Goal: Task Accomplishment & Management: Manage account settings

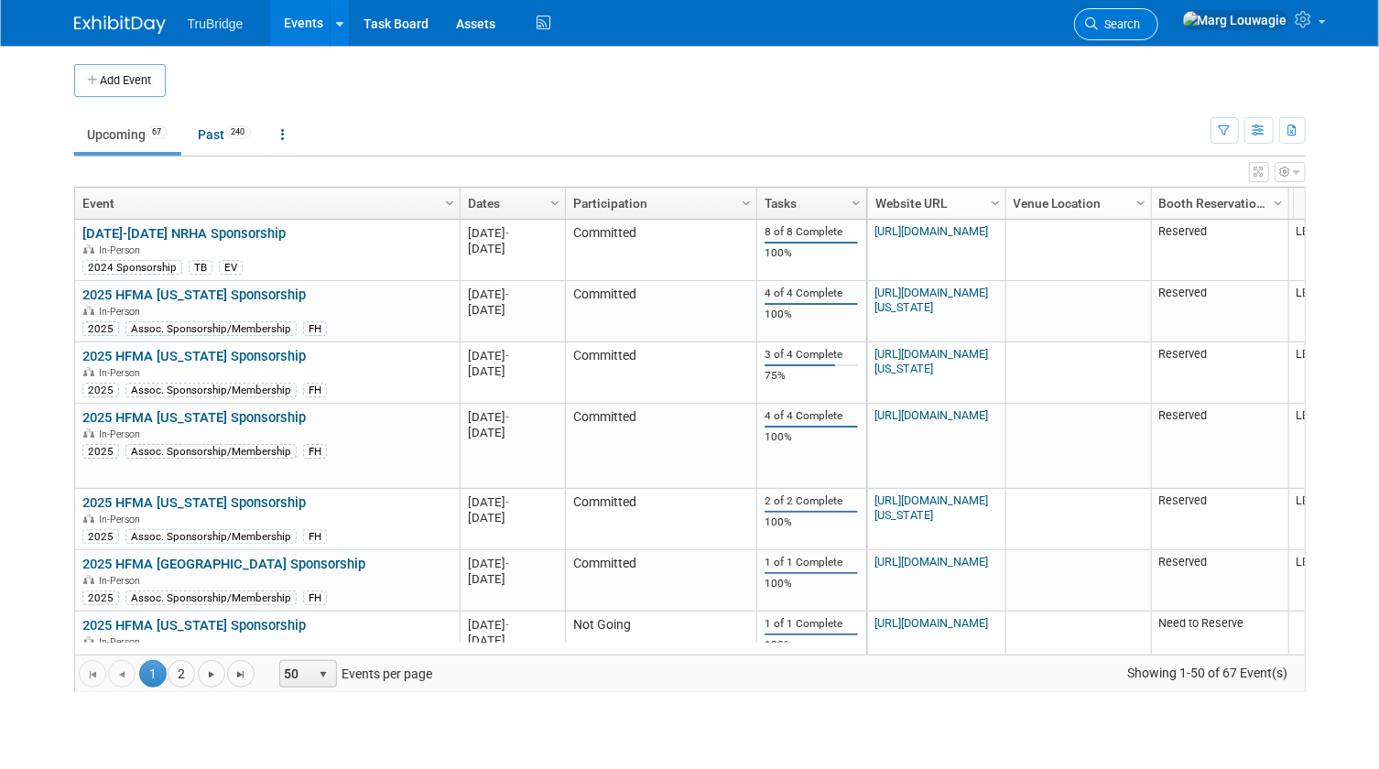
click at [1141, 26] on span "Search" at bounding box center [1120, 24] width 42 height 14
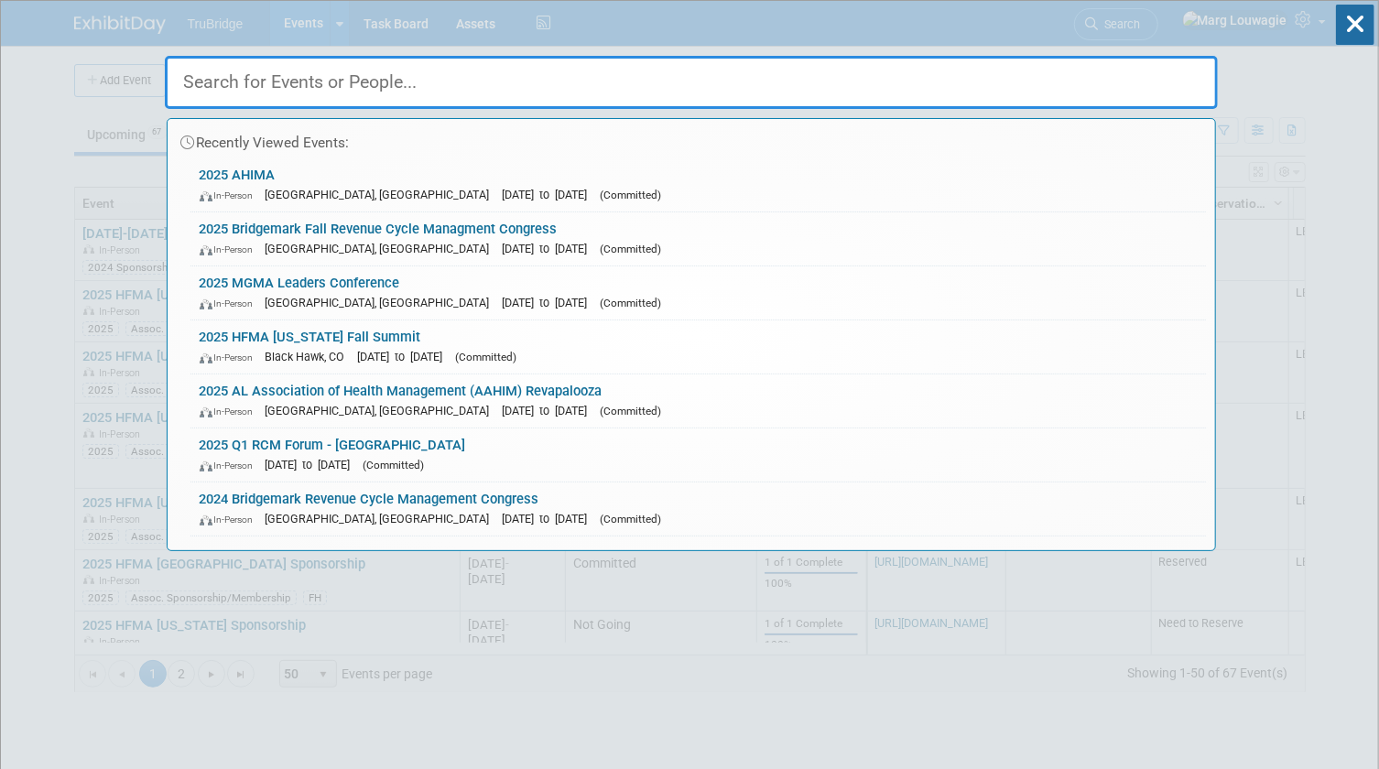
click at [1154, 73] on input "text" at bounding box center [691, 82] width 1053 height 53
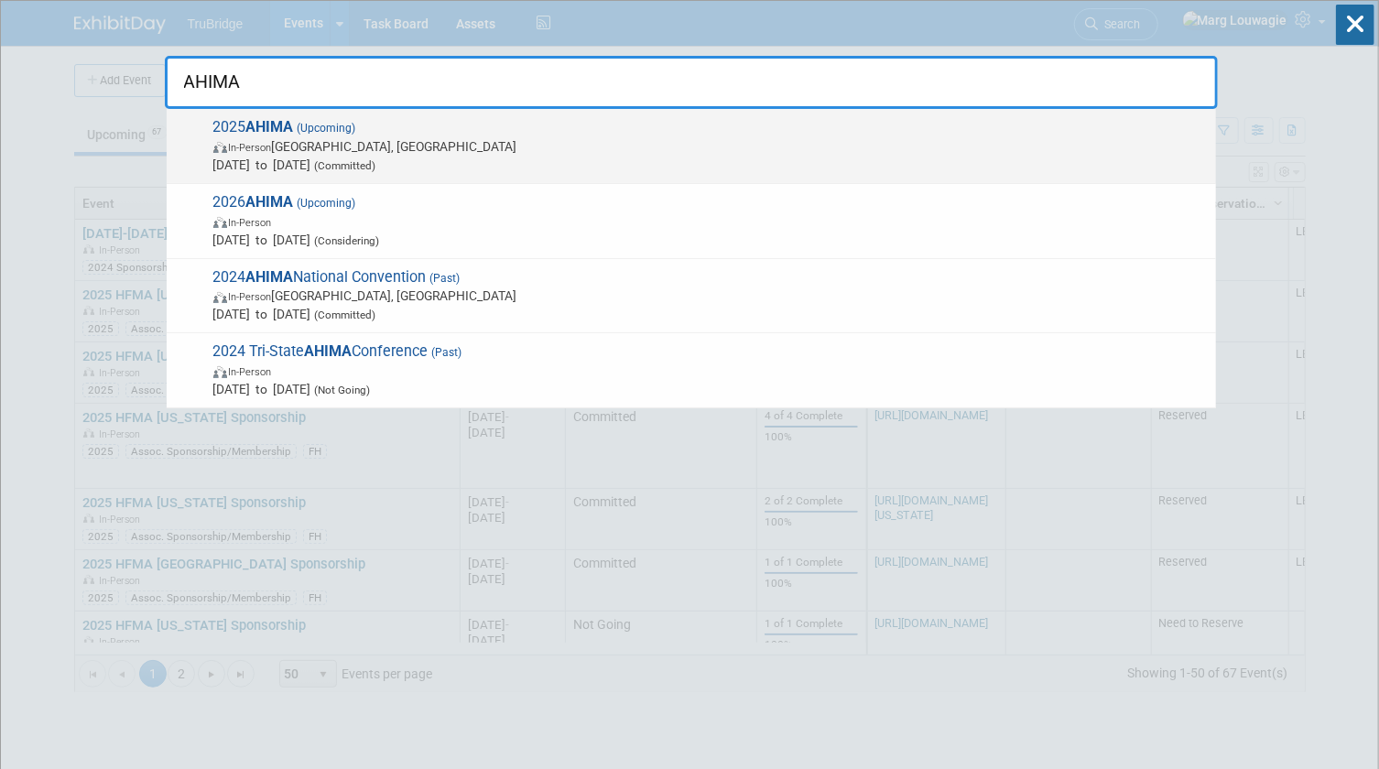
type input "AHIMA"
click at [330, 150] on span "In-Person [GEOGRAPHIC_DATA], [GEOGRAPHIC_DATA]" at bounding box center [709, 146] width 993 height 18
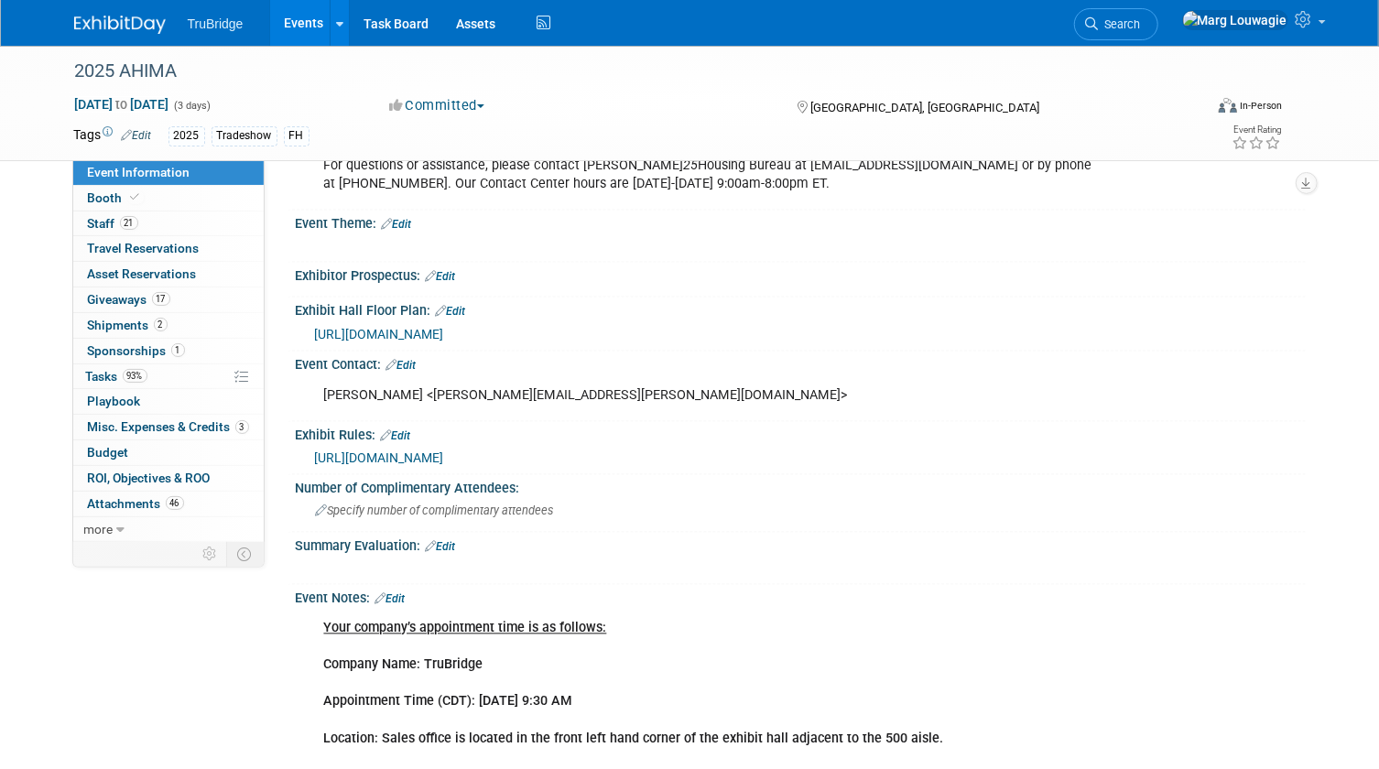
scroll to position [1664, 0]
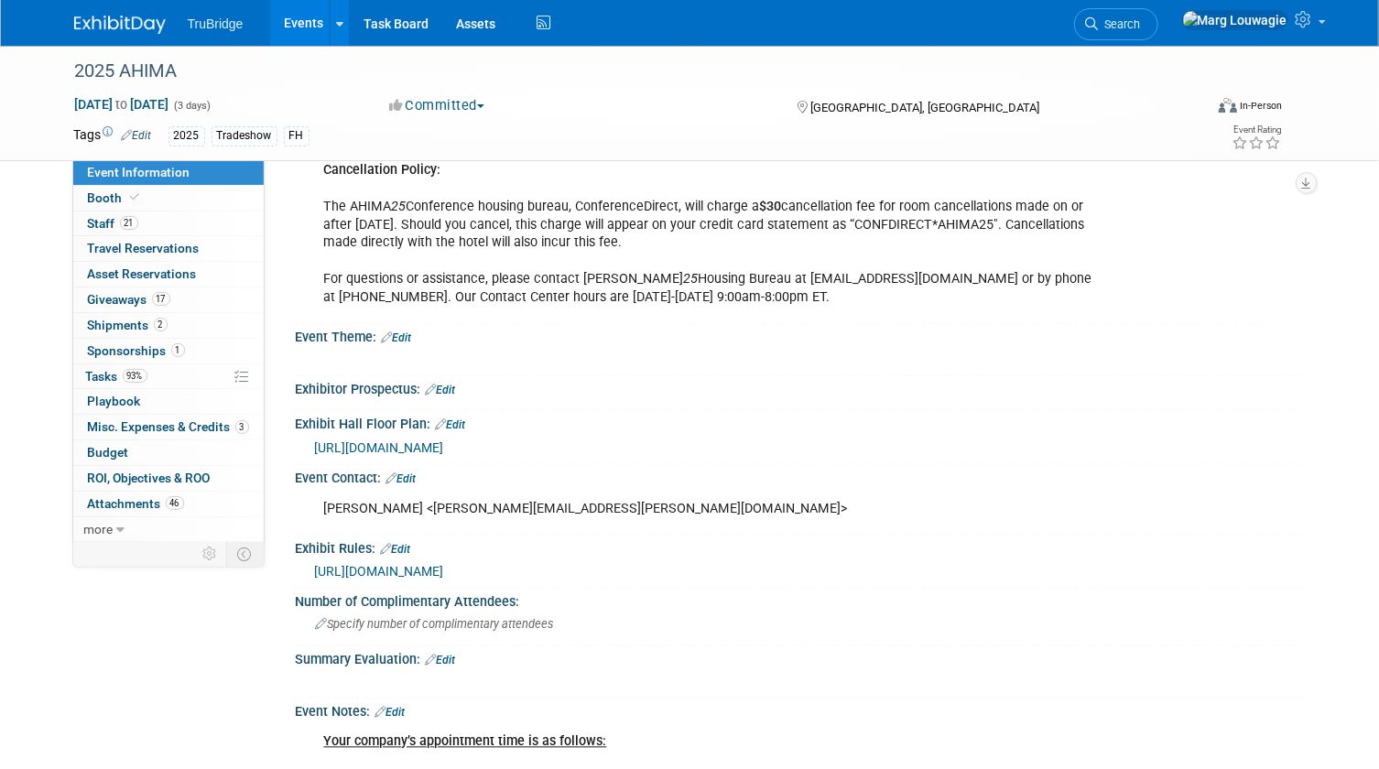
drag, startPoint x: 138, startPoint y: 344, endPoint x: 160, endPoint y: 346, distance: 22.0
click at [138, 344] on span "Sponsorships 1" at bounding box center [136, 350] width 97 height 15
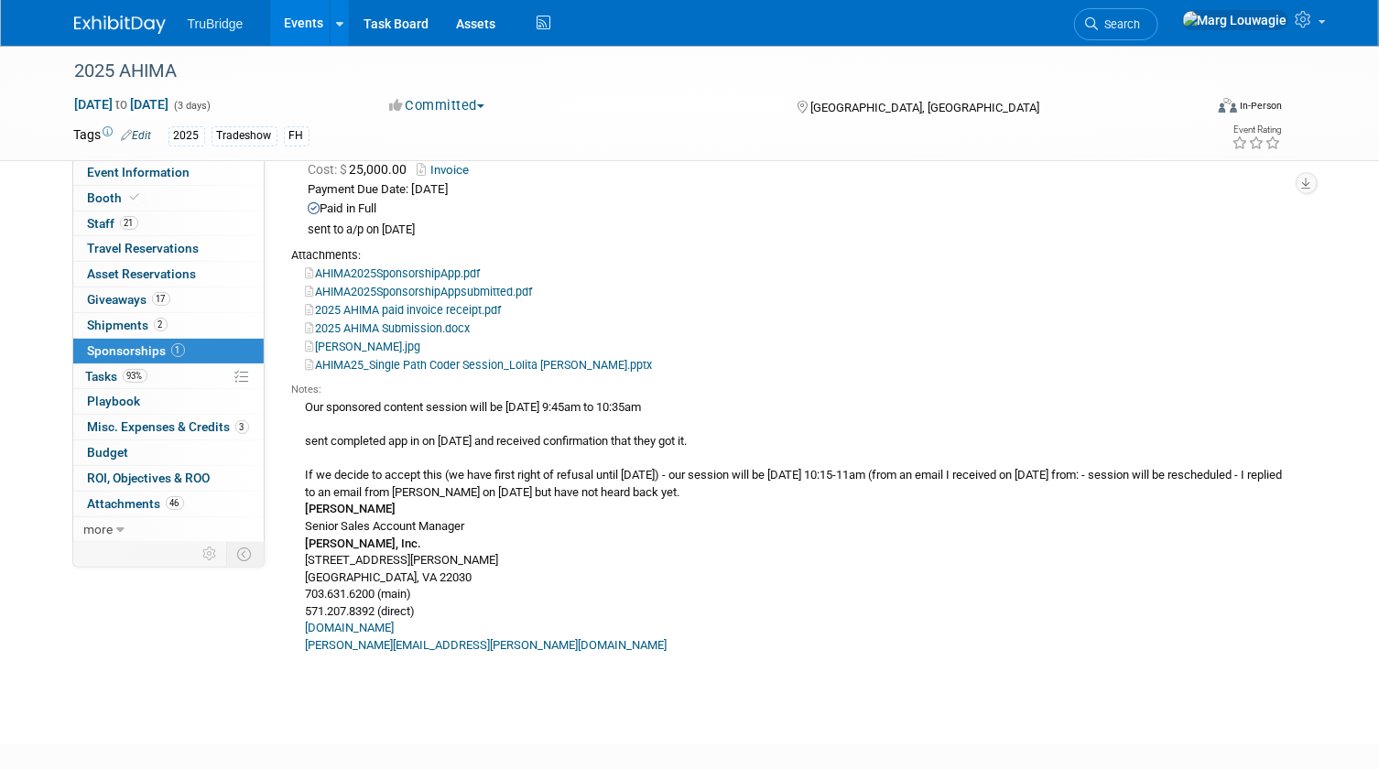
scroll to position [0, 0]
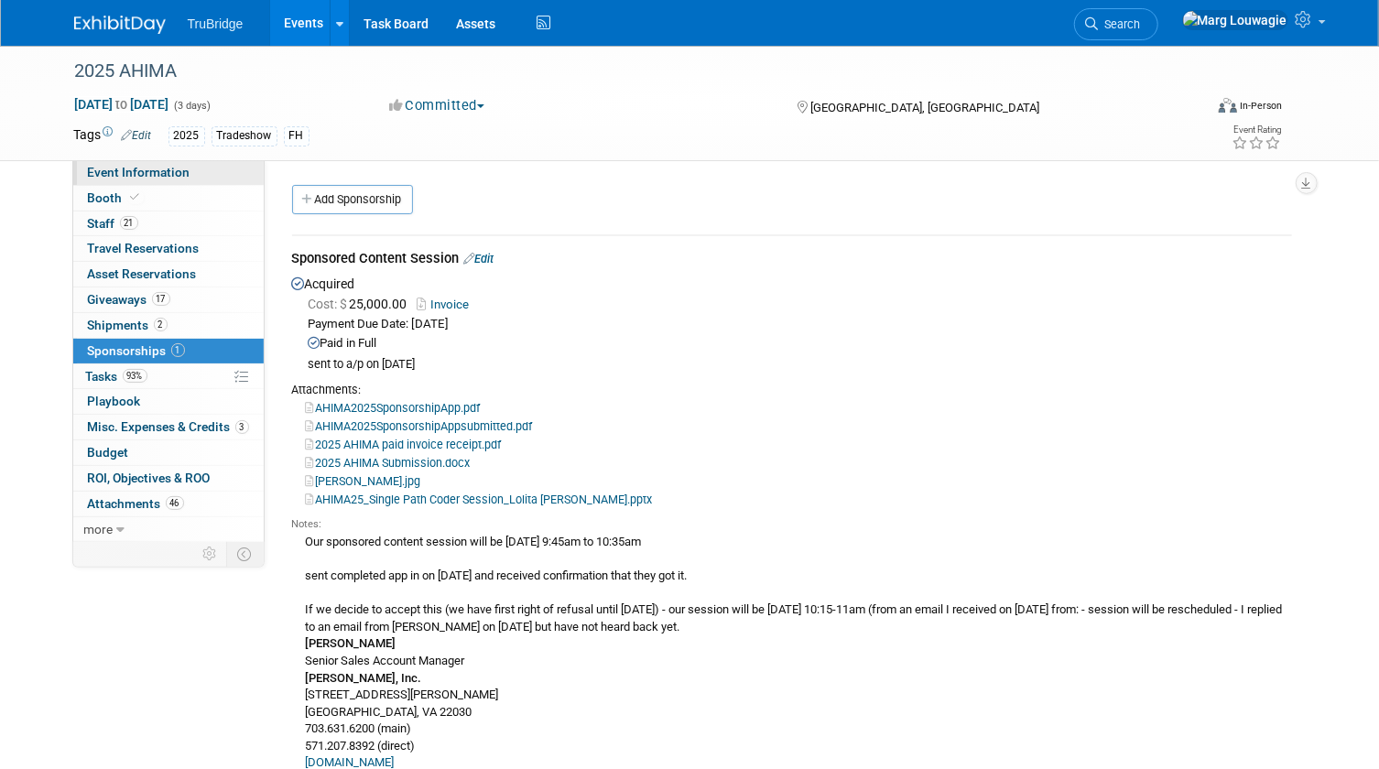
drag, startPoint x: 205, startPoint y: 168, endPoint x: 222, endPoint y: 172, distance: 16.9
click at [205, 168] on link "Event Information" at bounding box center [168, 172] width 190 height 25
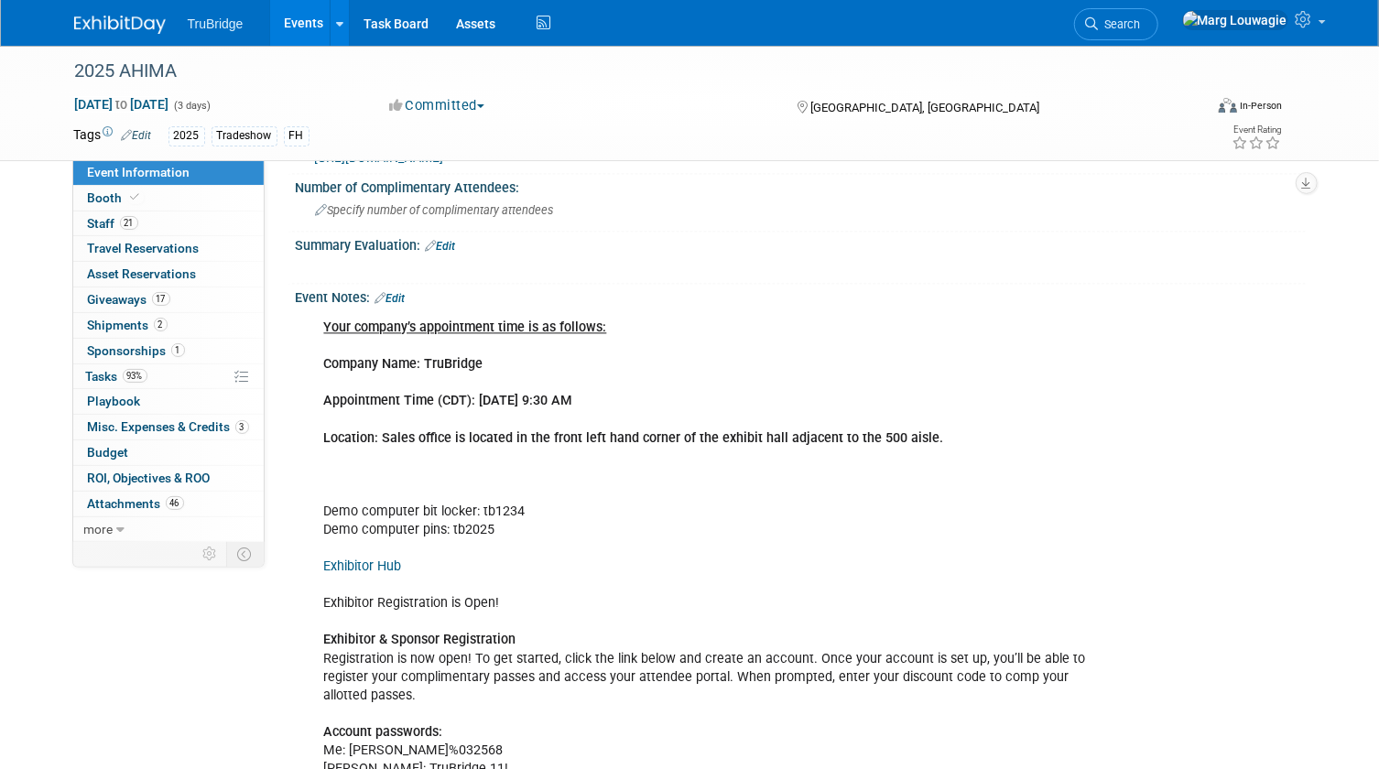
scroll to position [2080, 0]
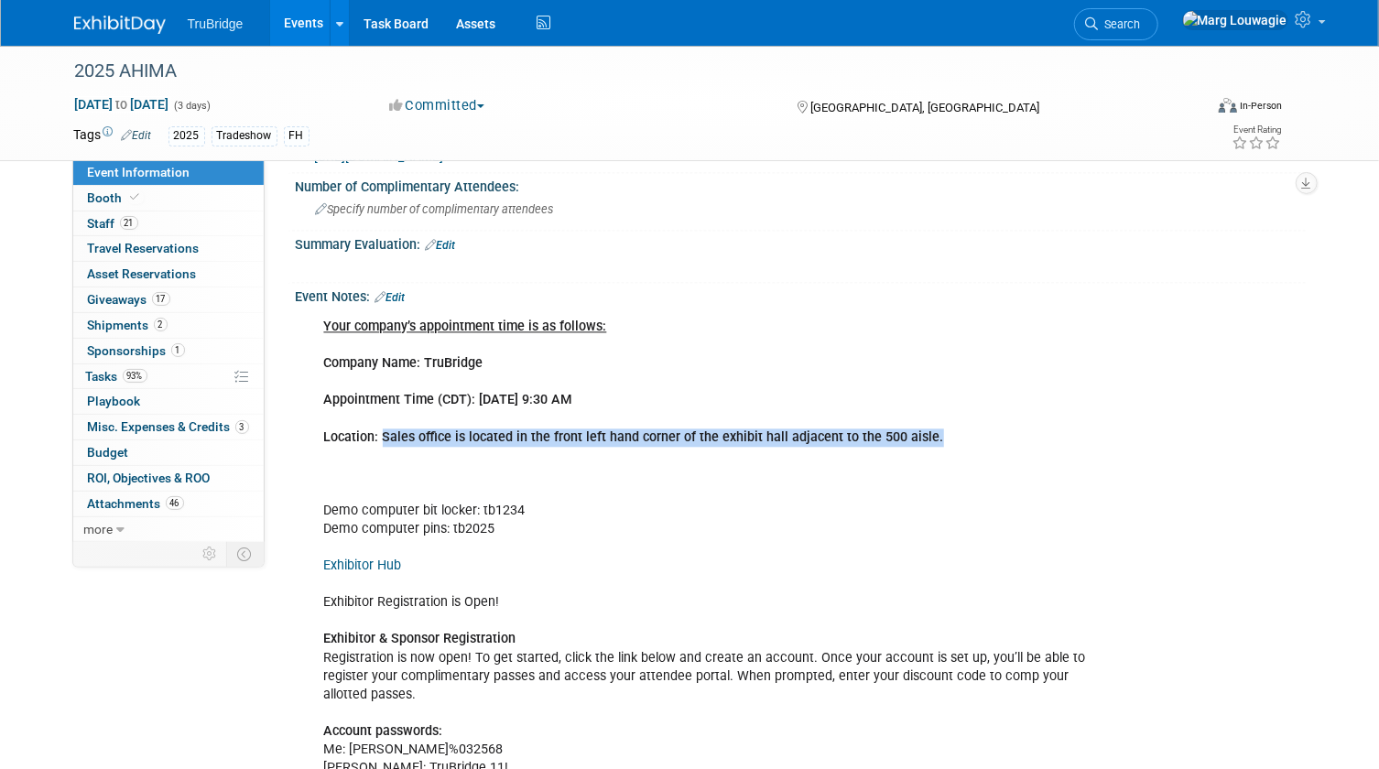
drag, startPoint x: 381, startPoint y: 409, endPoint x: 934, endPoint y: 414, distance: 553.0
drag, startPoint x: 934, startPoint y: 414, endPoint x: 897, endPoint y: 410, distance: 36.8
copy b "Sales office is located in the front left hand corner of the exhibit hall adjac…"
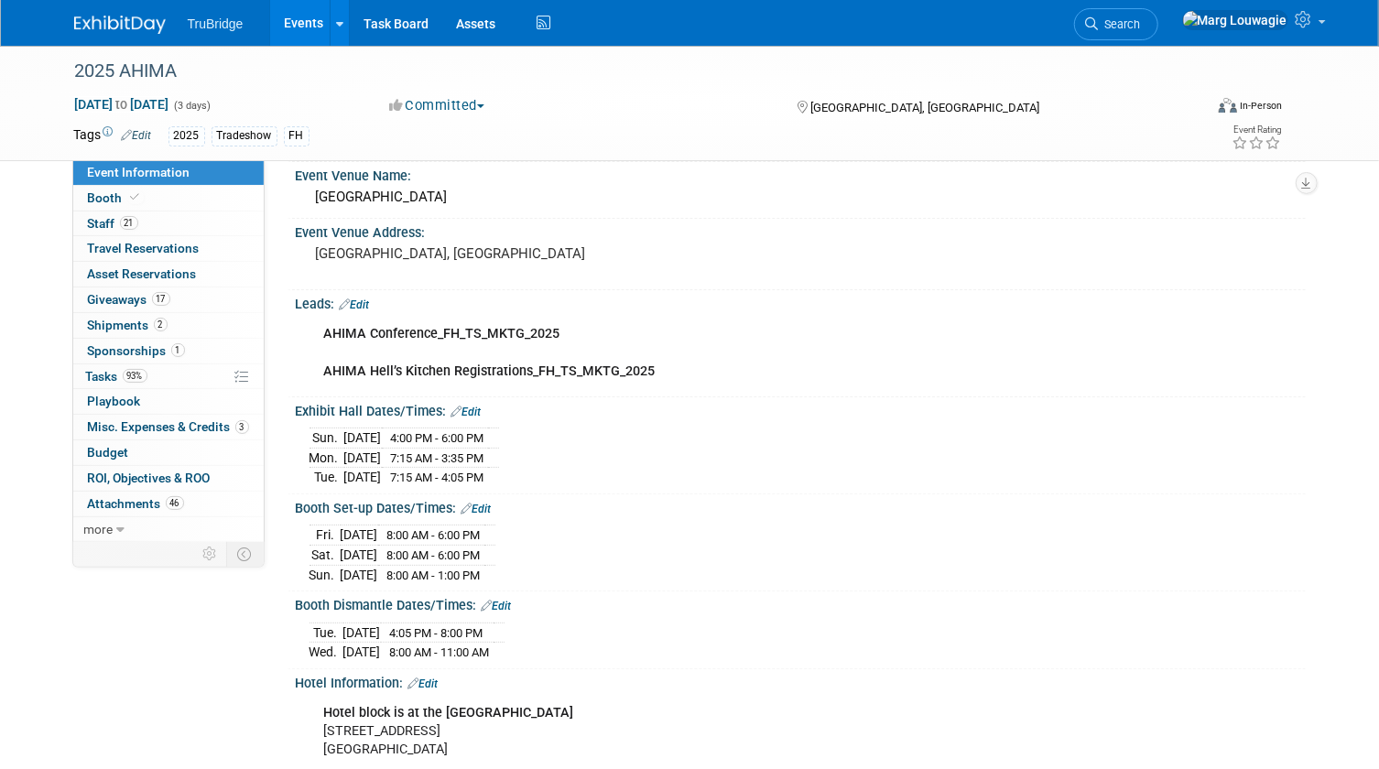
scroll to position [0, 0]
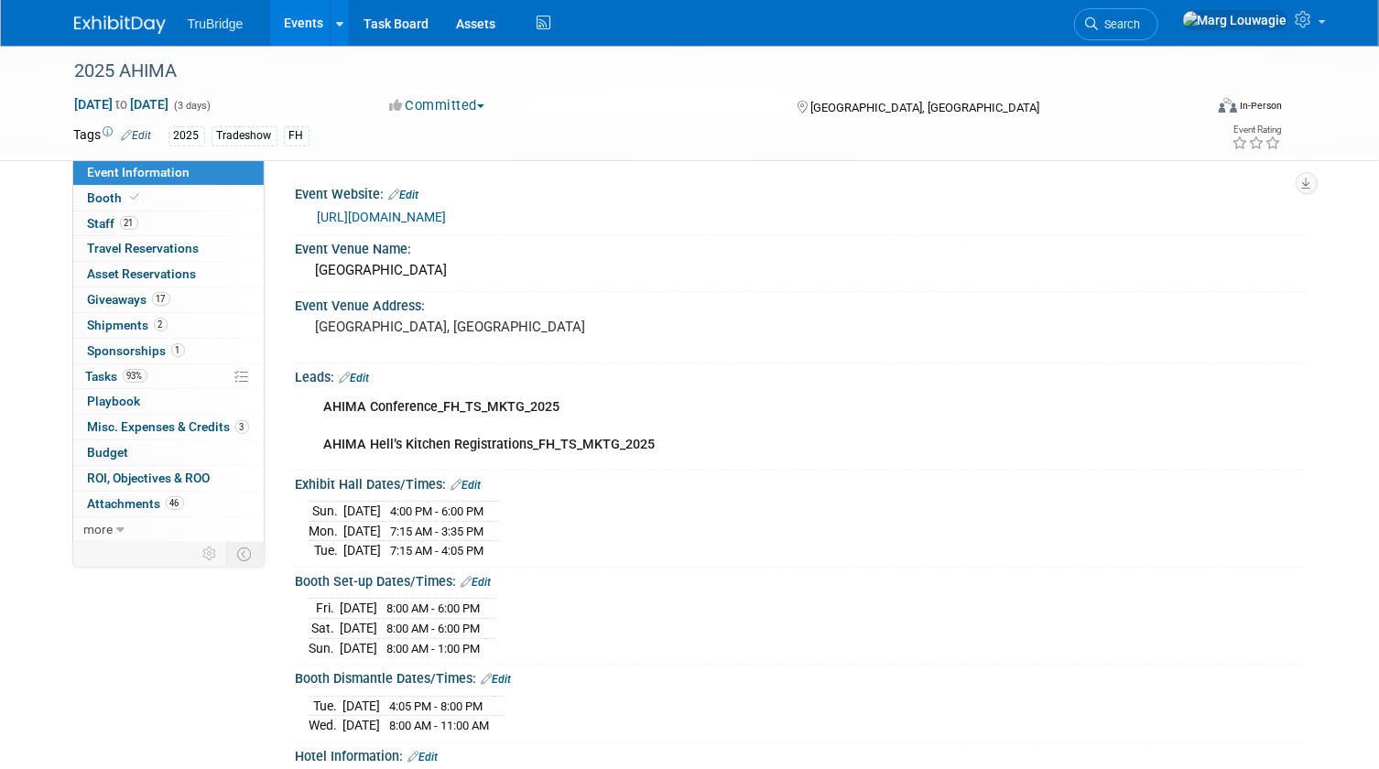
click at [429, 212] on link "https://conference.ahima.org/" at bounding box center [382, 217] width 129 height 15
drag, startPoint x: 181, startPoint y: 200, endPoint x: 205, endPoint y: 204, distance: 24.2
click at [181, 200] on link "Booth" at bounding box center [168, 198] width 190 height 25
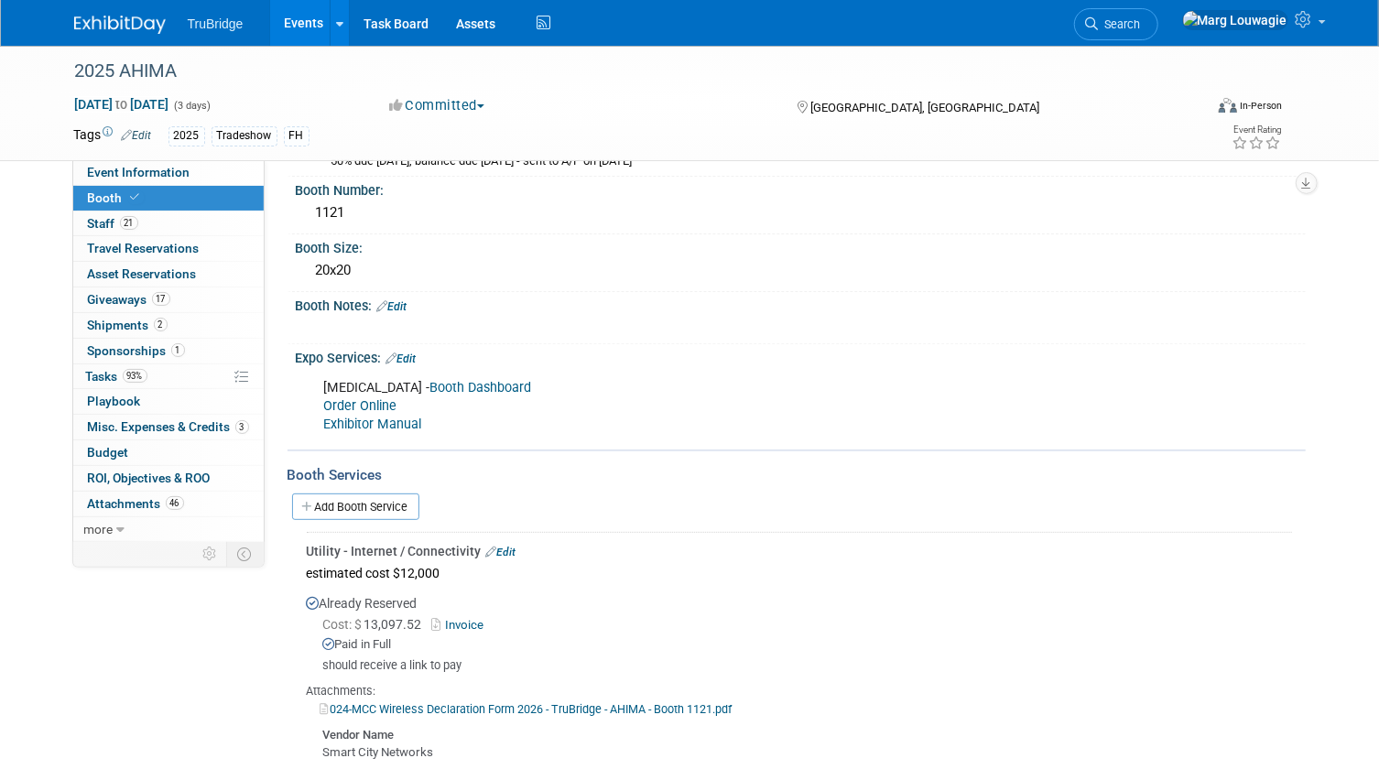
scroll to position [166, 0]
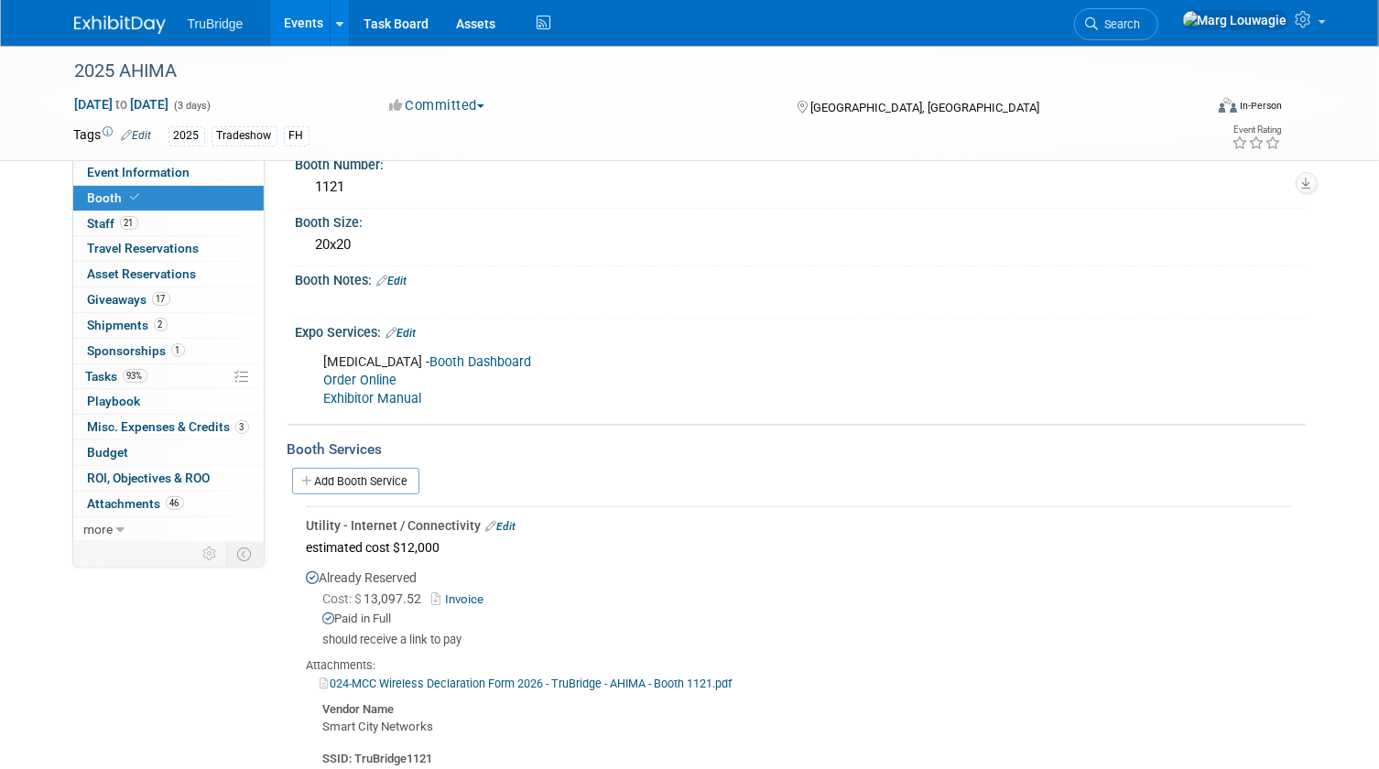
click at [430, 358] on link "Booth Dashboard" at bounding box center [481, 362] width 102 height 16
click at [411, 396] on link "Exhibitor Manual" at bounding box center [373, 399] width 98 height 16
click at [437, 360] on link "Booth Dashboard" at bounding box center [481, 362] width 102 height 16
click at [393, 26] on link "Task Board" at bounding box center [396, 23] width 92 height 46
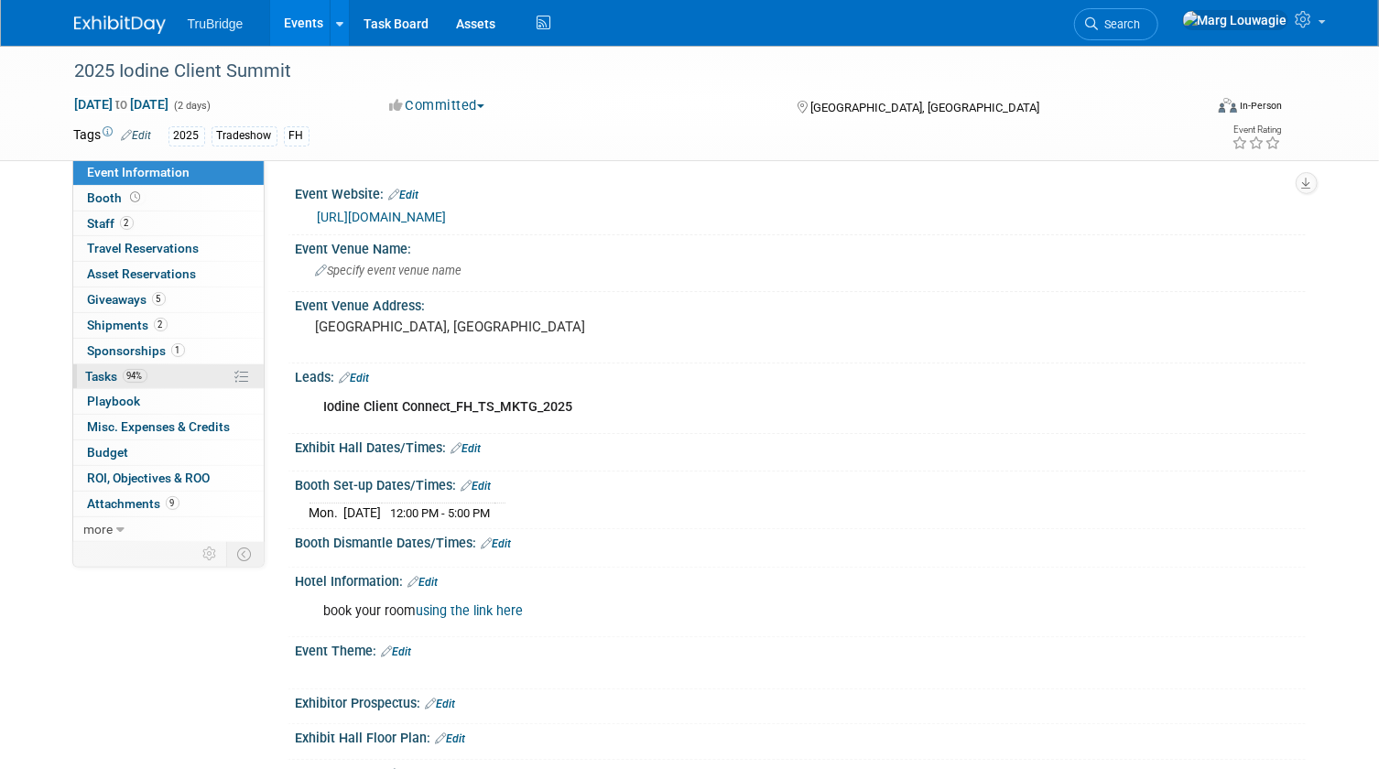
click at [81, 379] on link "94% Tasks 94%" at bounding box center [168, 376] width 190 height 25
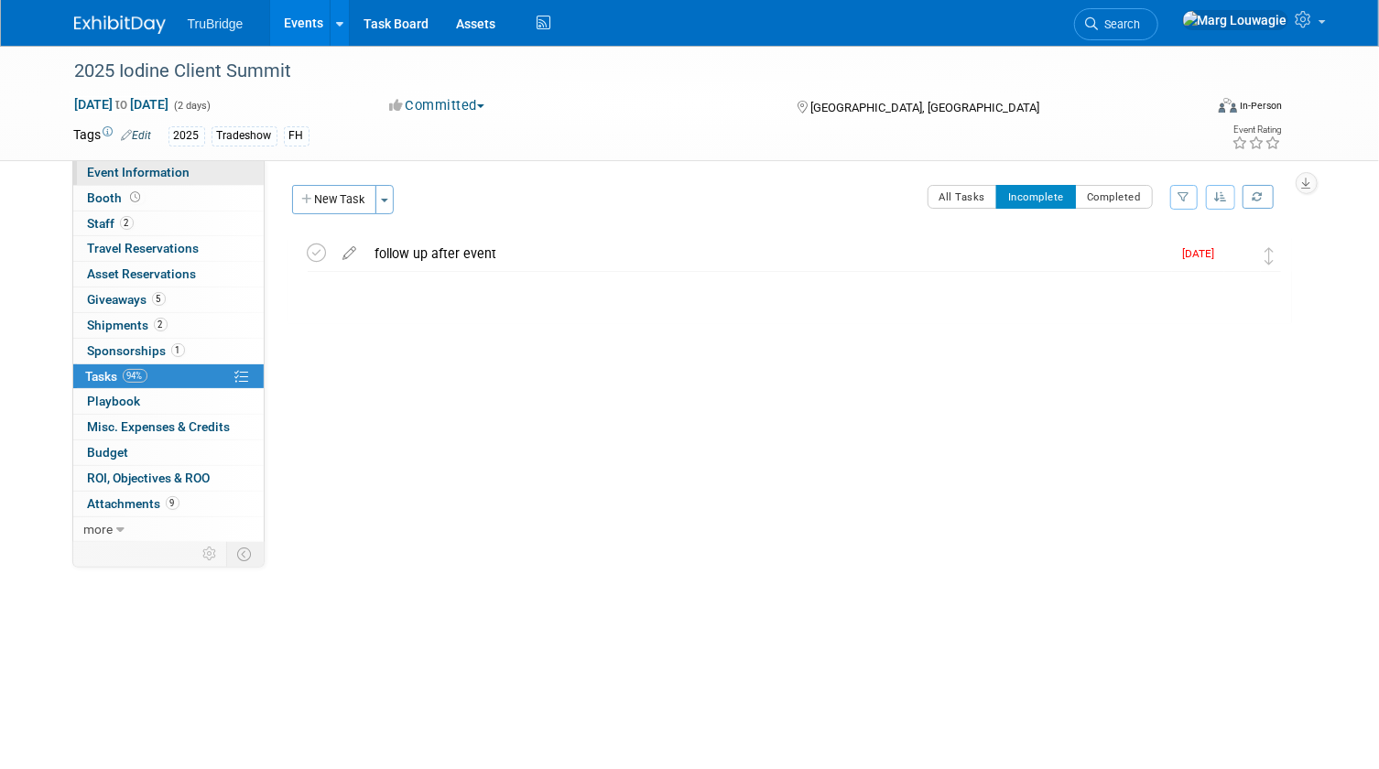
click at [185, 175] on span "Event Information" at bounding box center [139, 172] width 103 height 15
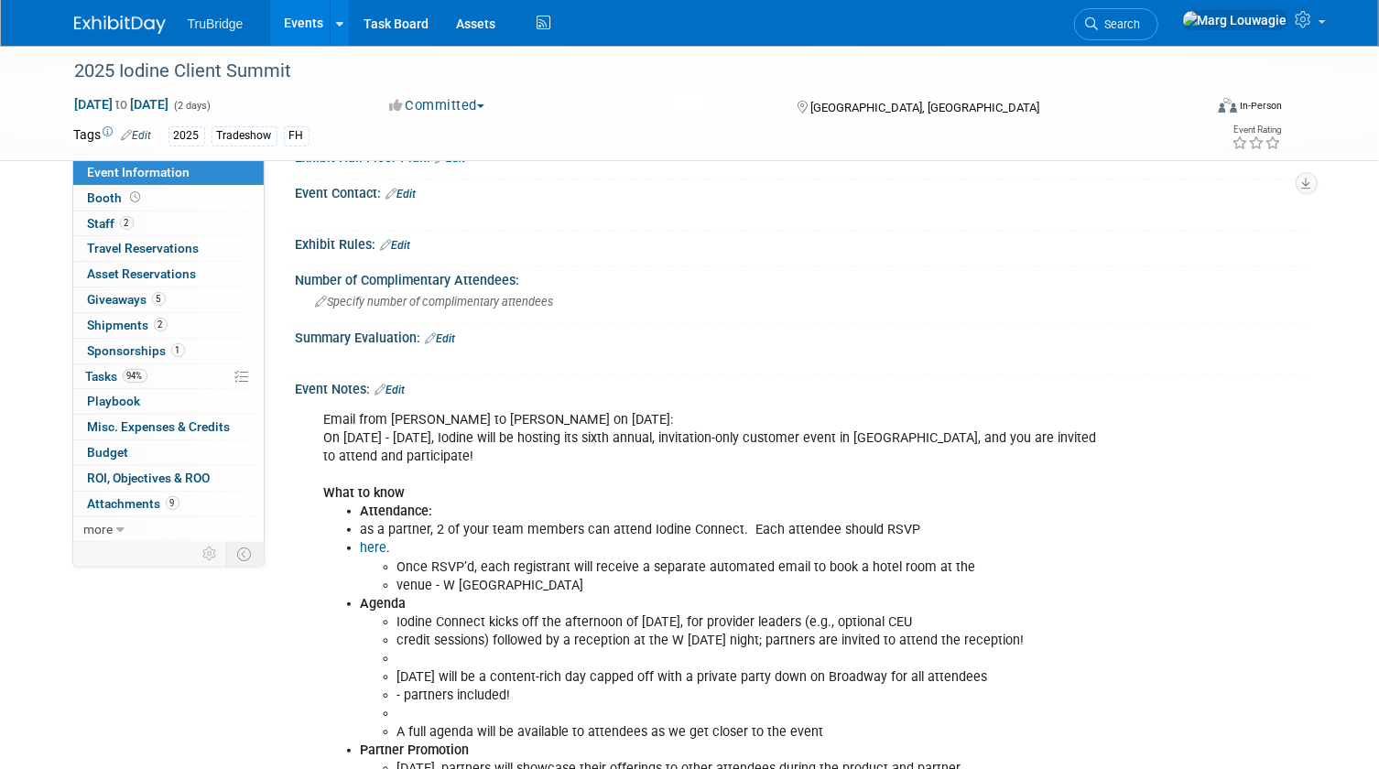
scroll to position [582, 0]
click at [450, 324] on div "Summary Evaluation: Edit" at bounding box center [801, 334] width 1010 height 24
click at [450, 331] on link "Edit" at bounding box center [441, 337] width 30 height 13
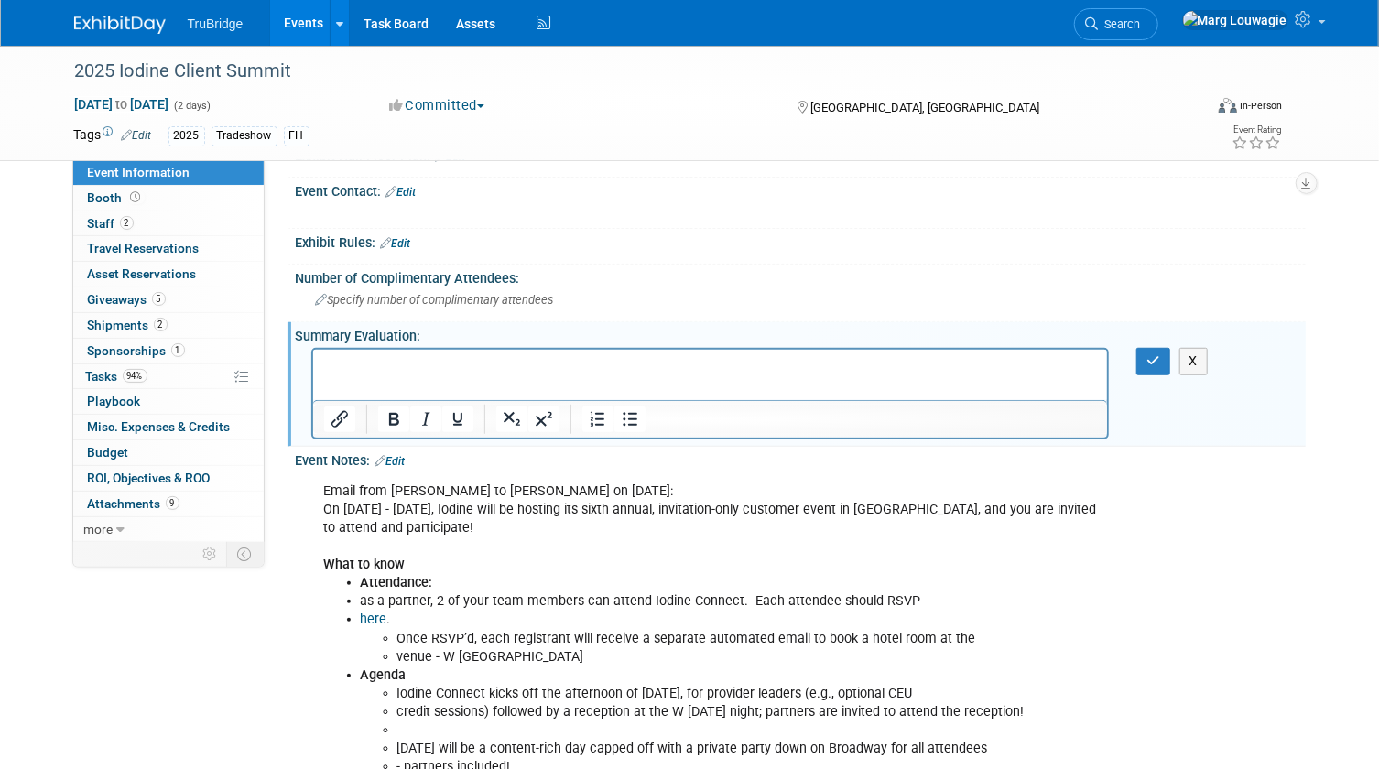
scroll to position [0, 0]
click at [1144, 362] on button "button" at bounding box center [1153, 361] width 34 height 27
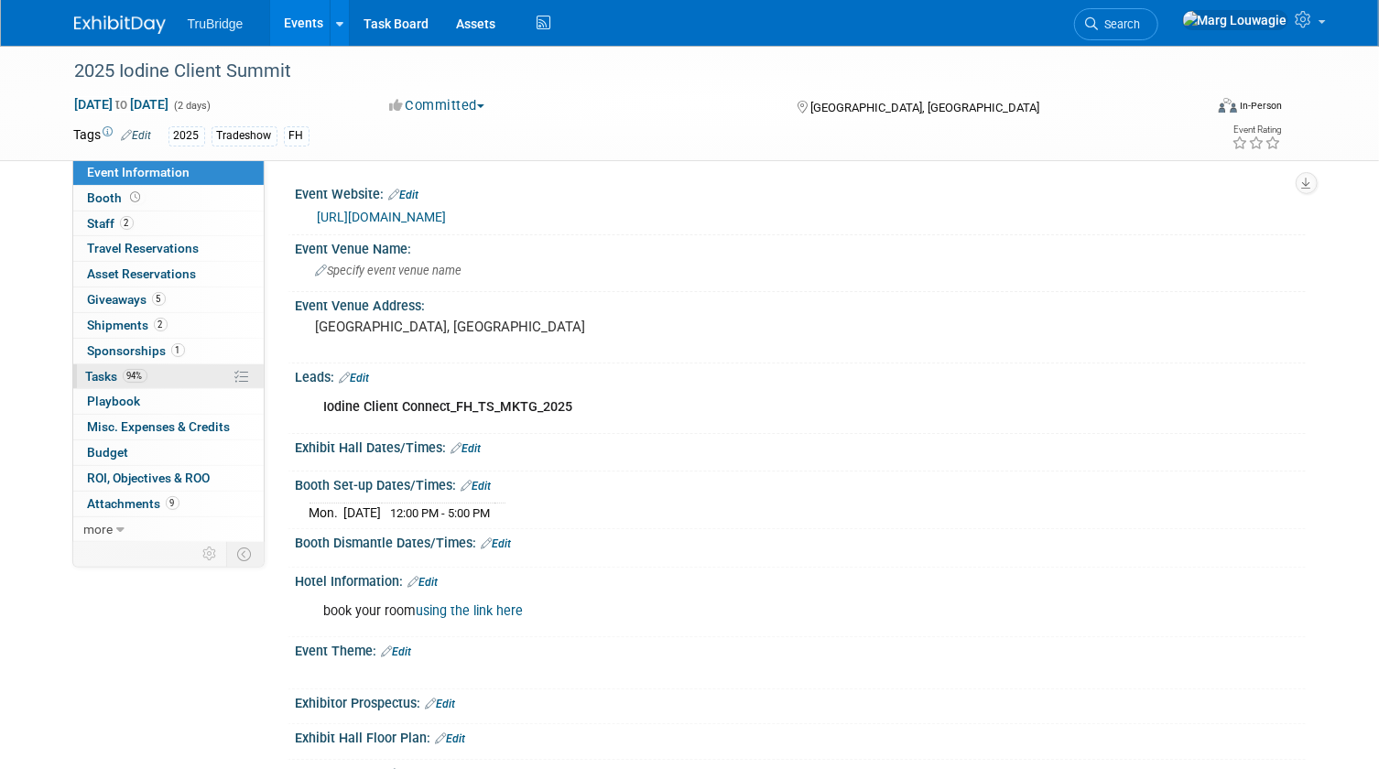
click at [102, 377] on span "Tasks 94%" at bounding box center [116, 376] width 61 height 15
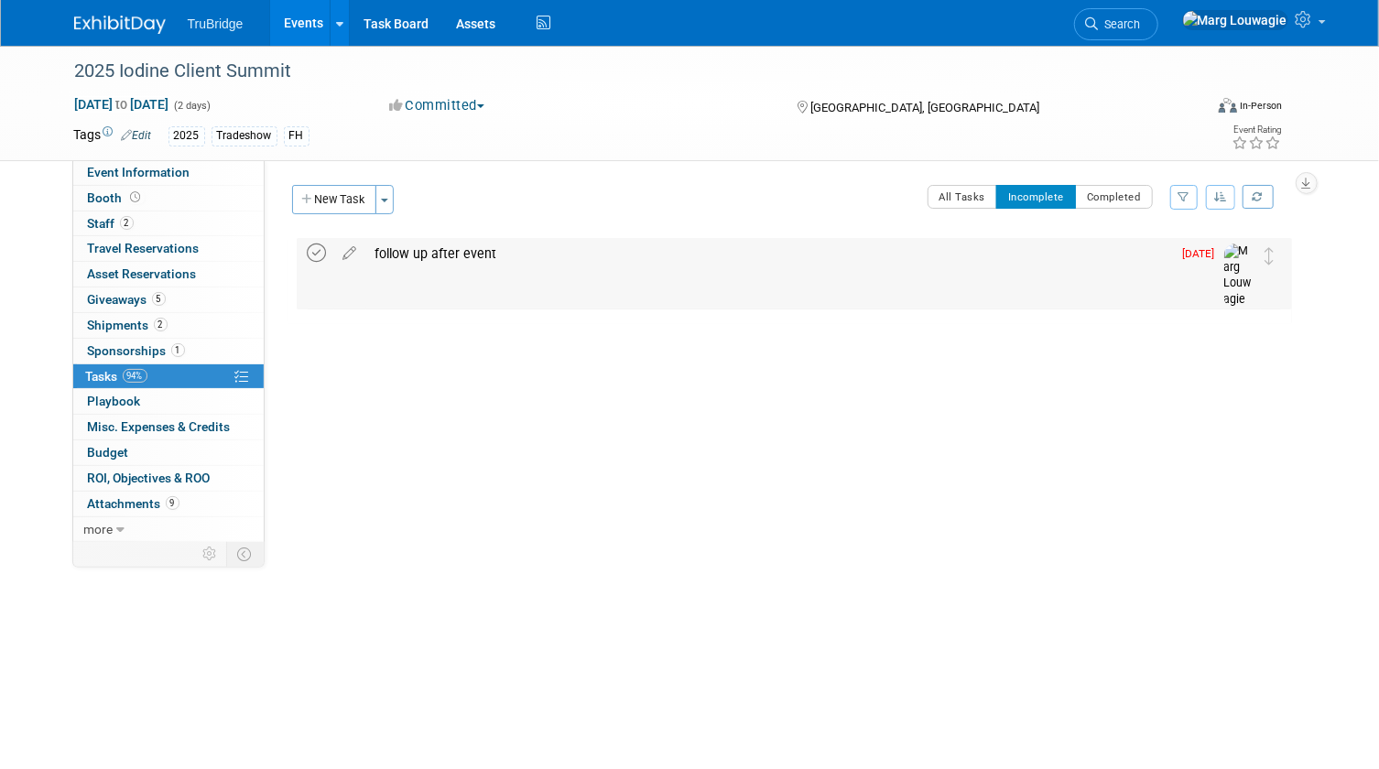
click at [318, 246] on icon at bounding box center [317, 253] width 19 height 19
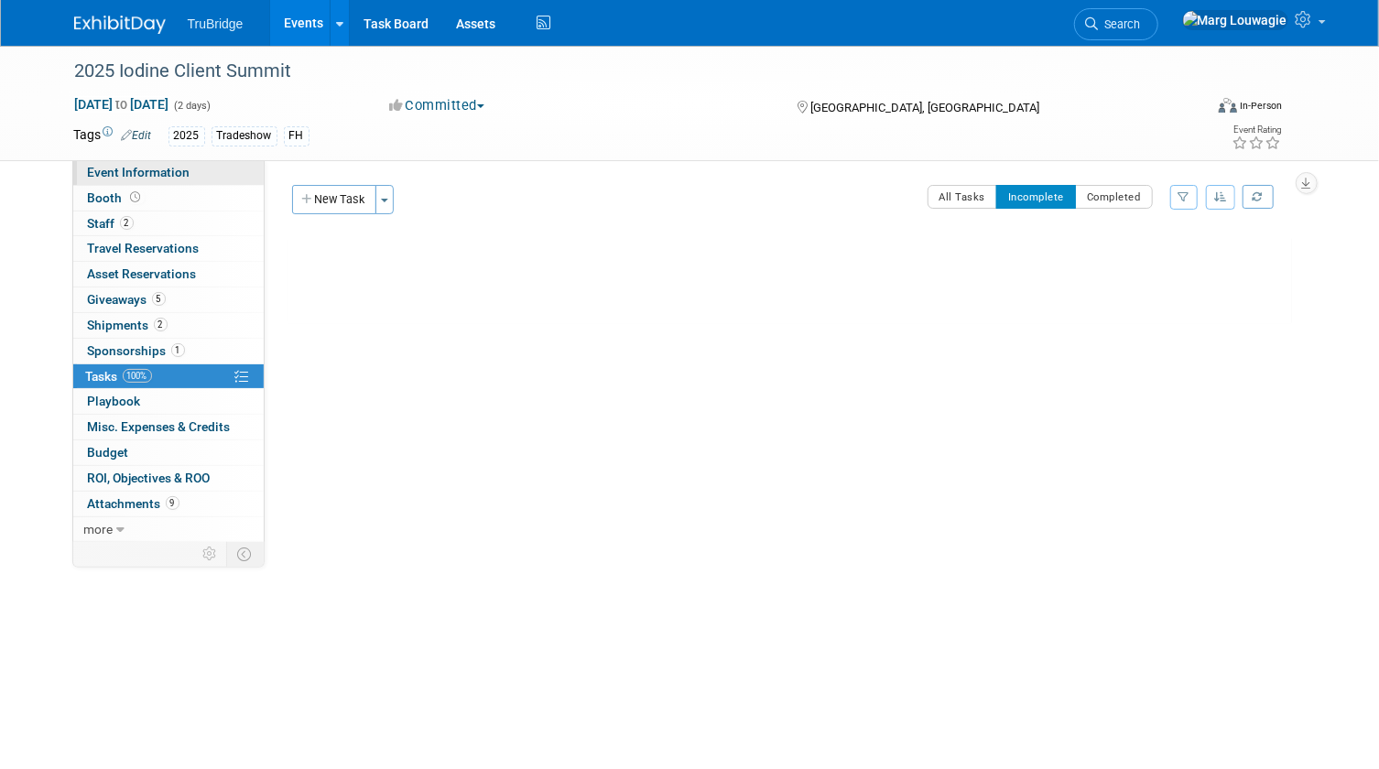
click at [160, 174] on span "Event Information" at bounding box center [139, 172] width 103 height 15
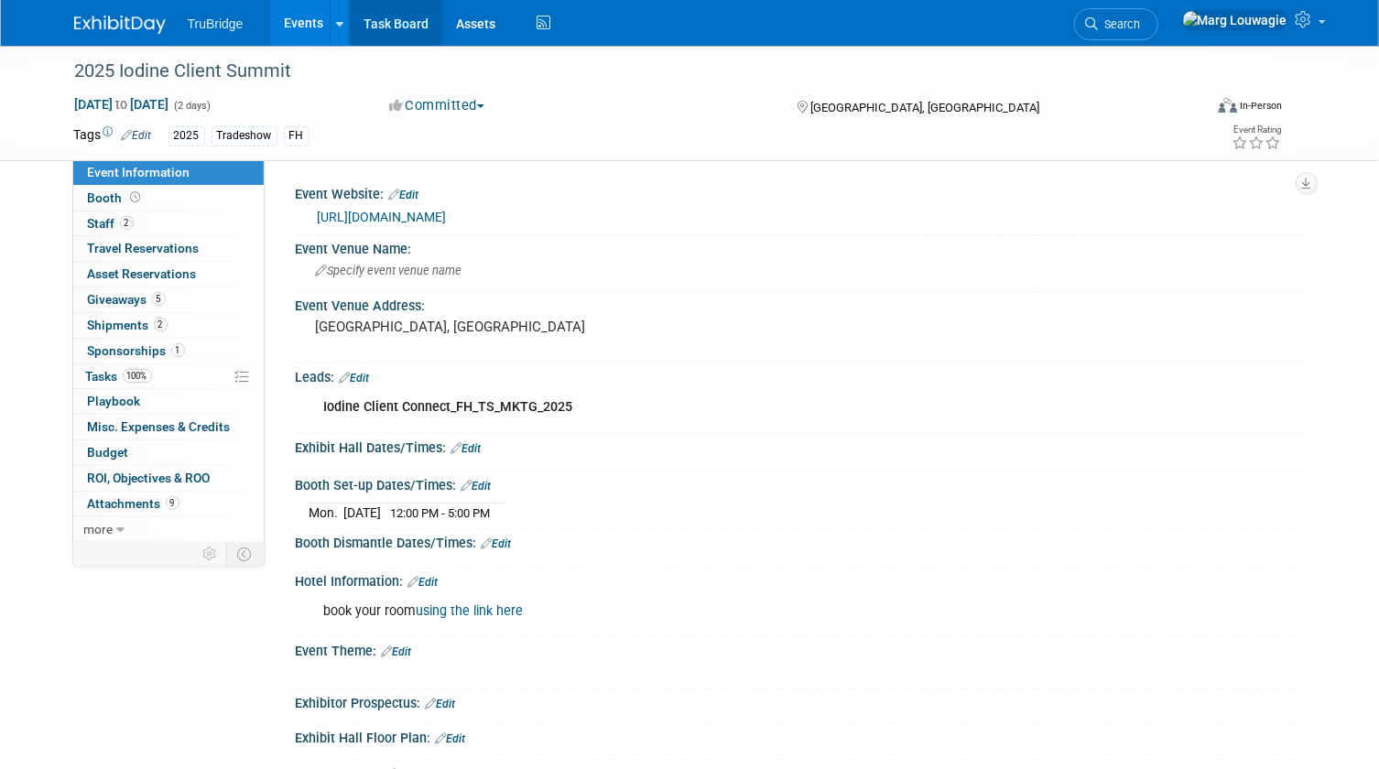
click at [378, 30] on link "Task Board" at bounding box center [396, 23] width 92 height 46
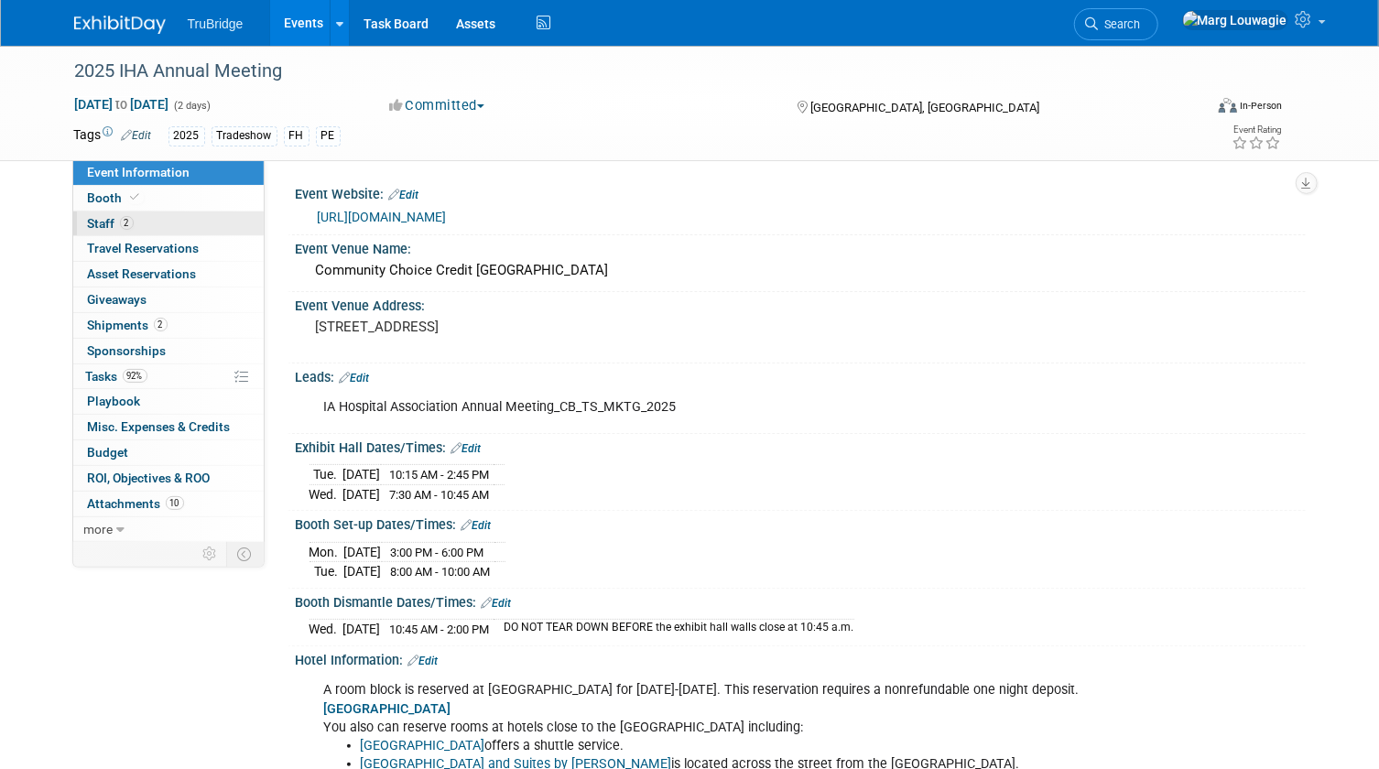
click at [147, 217] on link "2 Staff 2" at bounding box center [168, 223] width 190 height 25
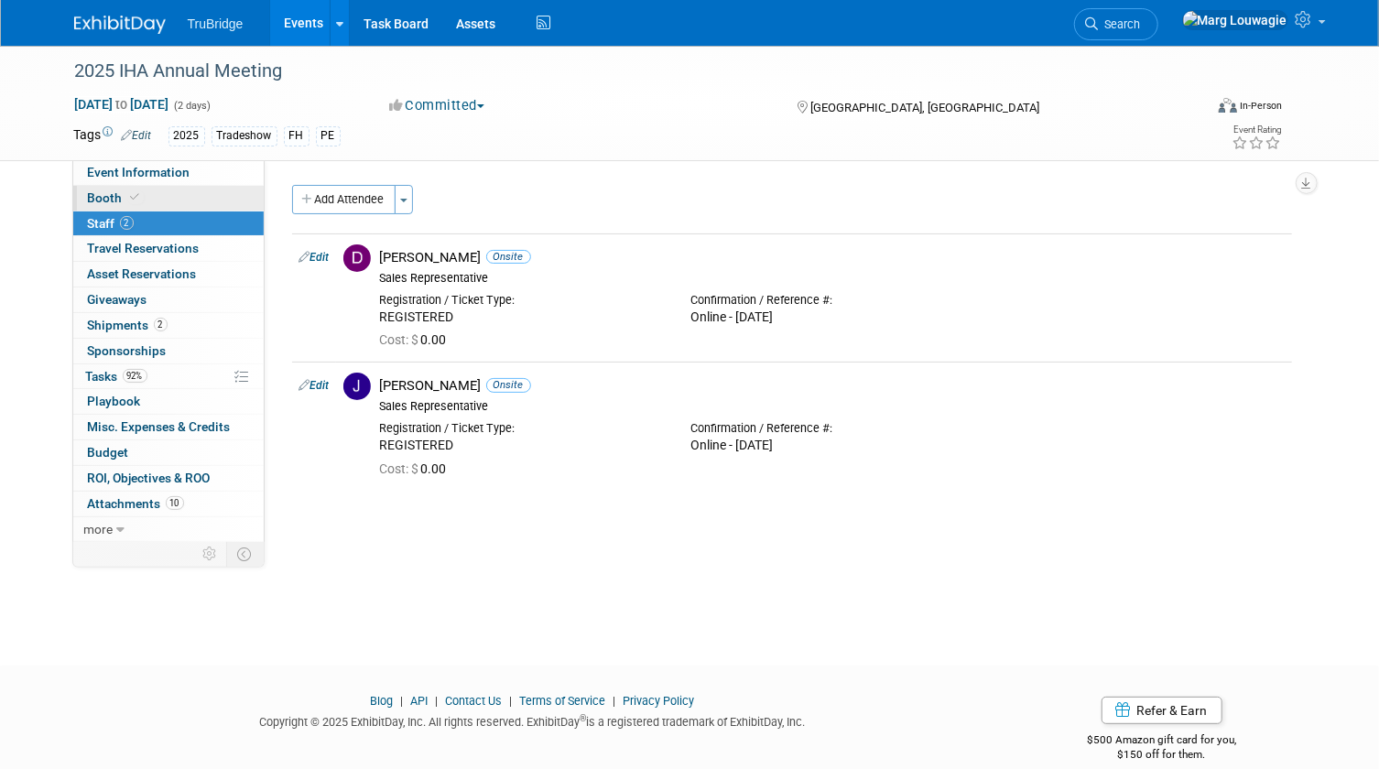
drag, startPoint x: 183, startPoint y: 170, endPoint x: 174, endPoint y: 190, distance: 22.1
click at [183, 170] on span "Event Information" at bounding box center [139, 172] width 103 height 15
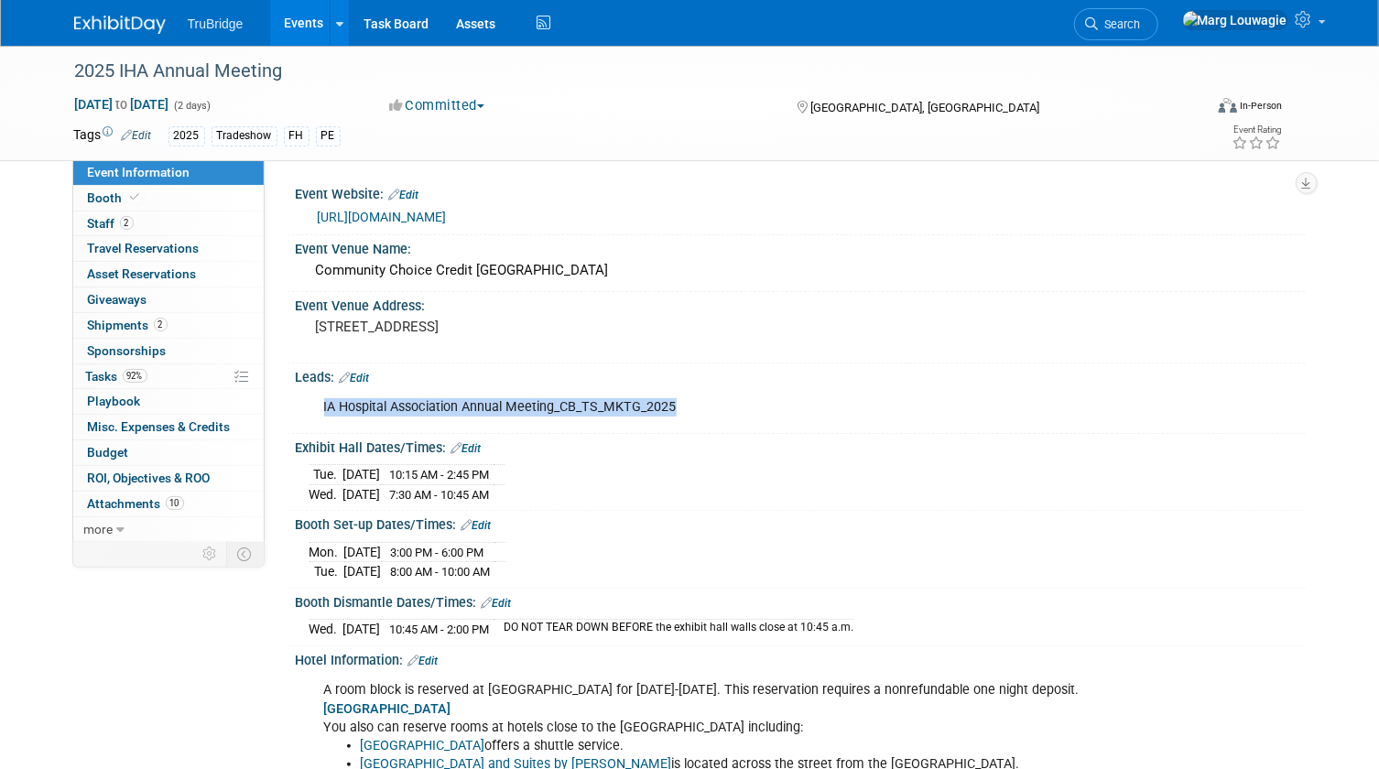
drag, startPoint x: 708, startPoint y: 420, endPoint x: 313, endPoint y: 423, distance: 394.6
click at [313, 423] on div "IA Hospital Association Annual Meeting_CB_TS_MKTG_2025" at bounding box center [710, 407] width 798 height 37
drag, startPoint x: 313, startPoint y: 423, endPoint x: 419, endPoint y: 423, distance: 106.2
copy div "IA Hospital Association Annual Meeting_CB_TS_MKTG_2025"
click at [106, 370] on span "Tasks 92%" at bounding box center [116, 376] width 61 height 15
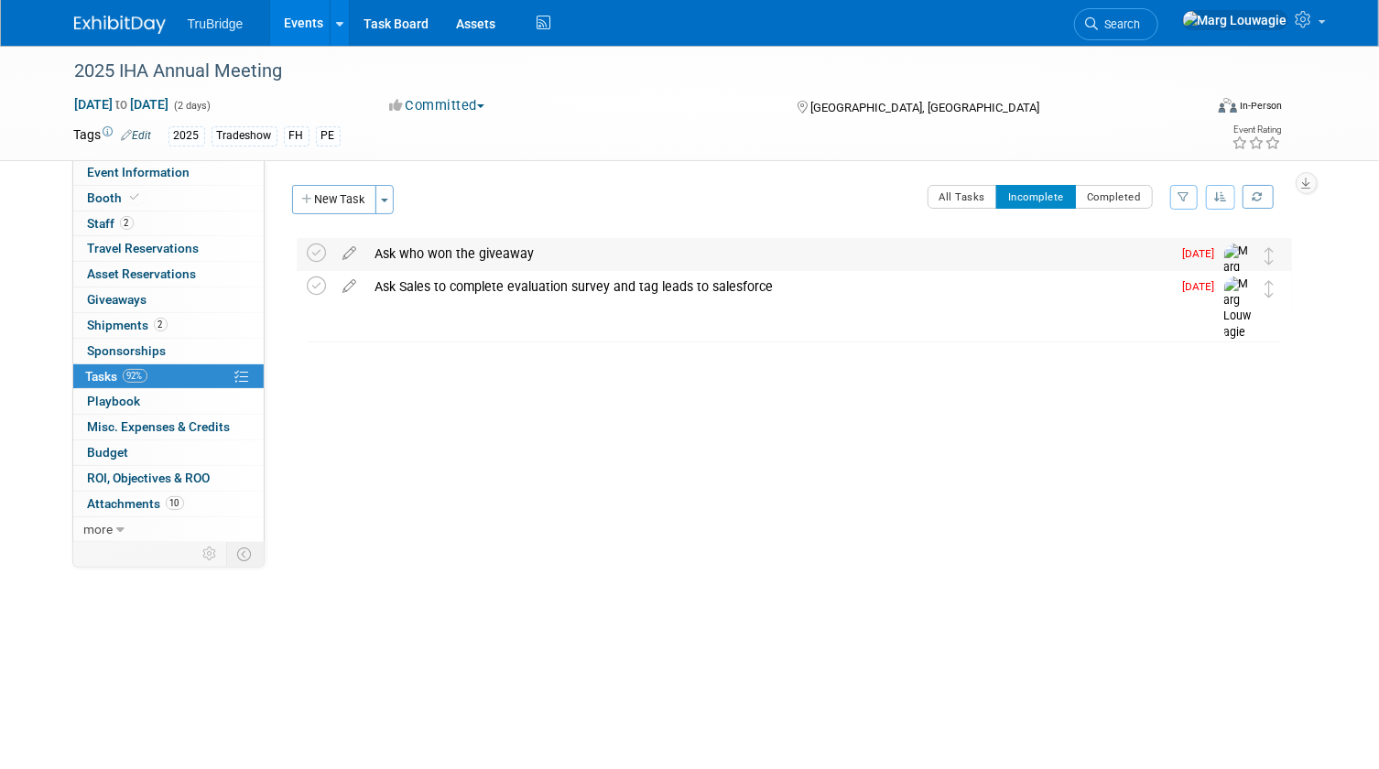
click at [385, 252] on div "Ask who won the giveaway" at bounding box center [769, 253] width 806 height 31
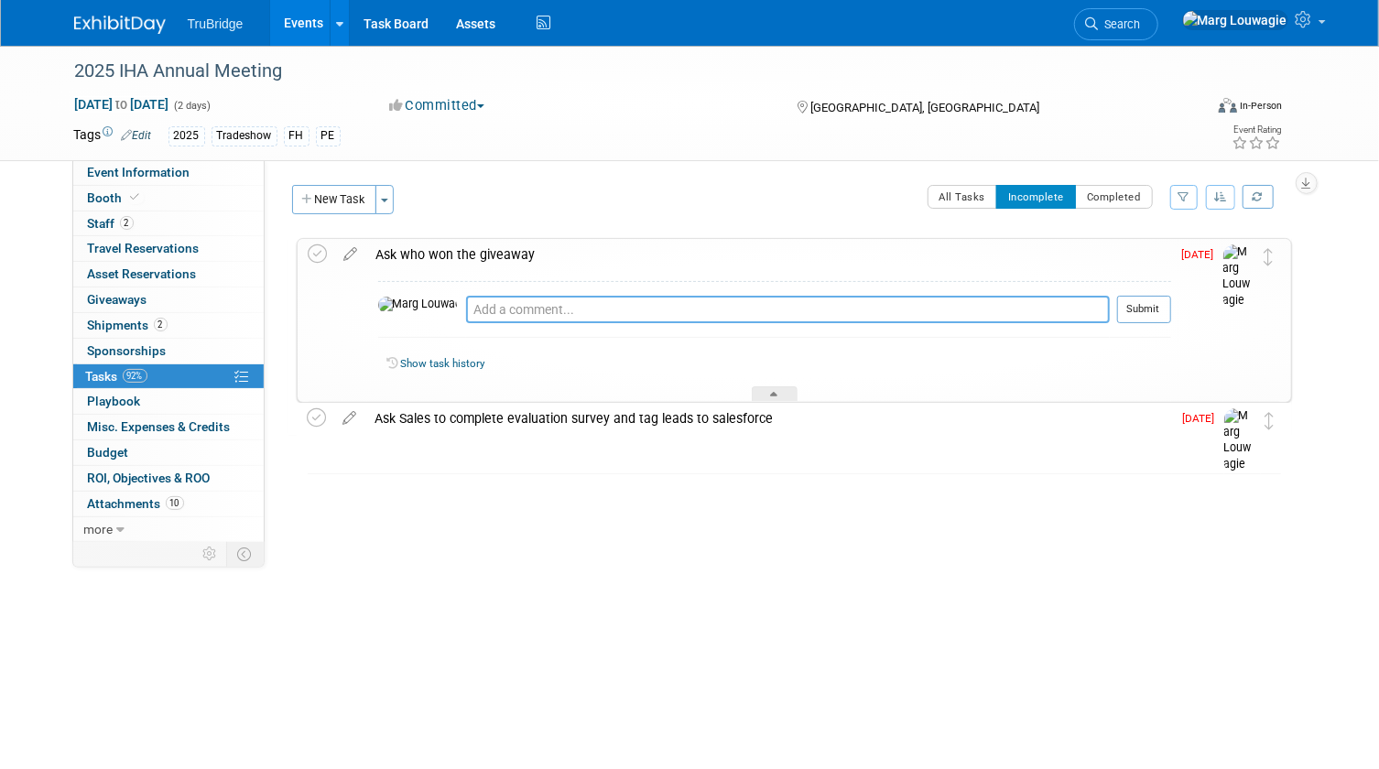
click at [493, 311] on textarea at bounding box center [788, 309] width 644 height 27
type textarea "sent email 10.10.25"
click at [1154, 310] on button "Submit" at bounding box center [1144, 309] width 54 height 27
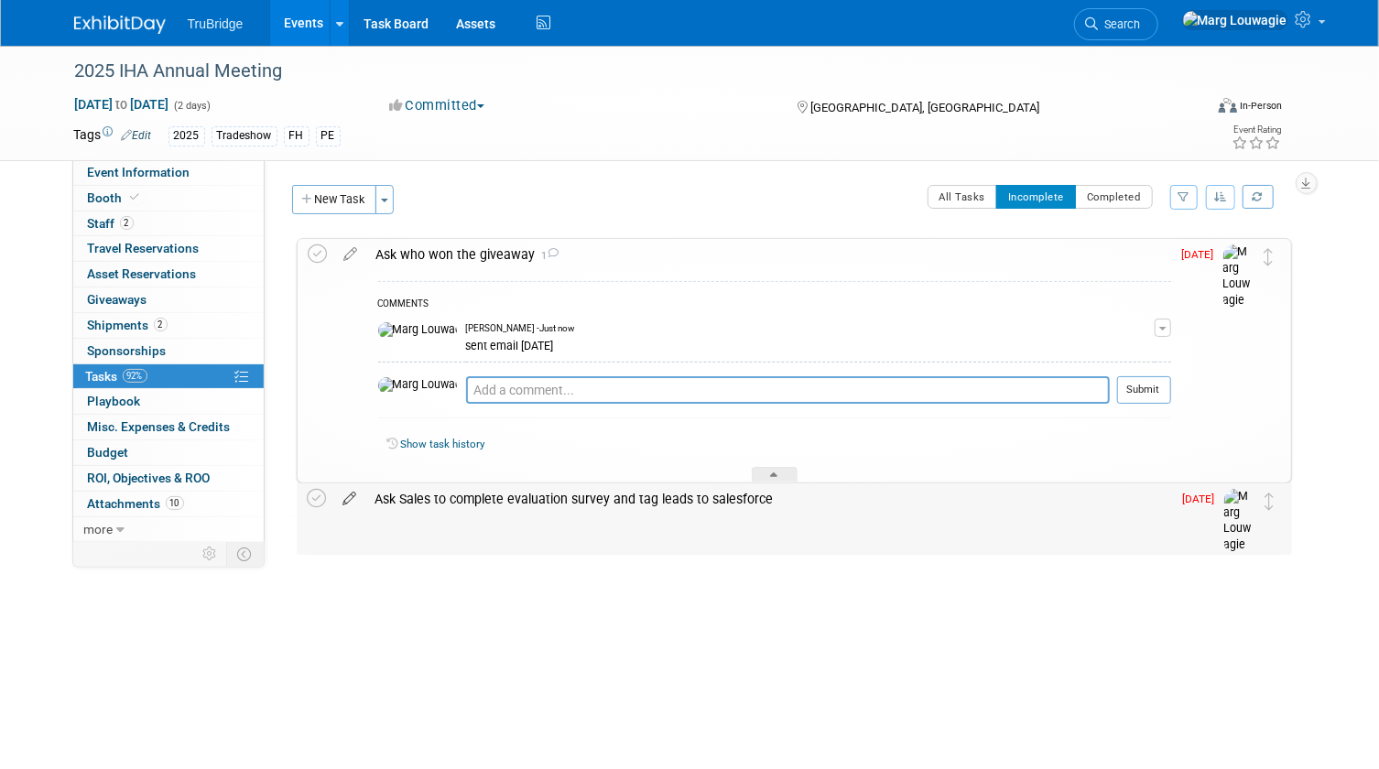
click at [352, 497] on icon at bounding box center [350, 494] width 32 height 23
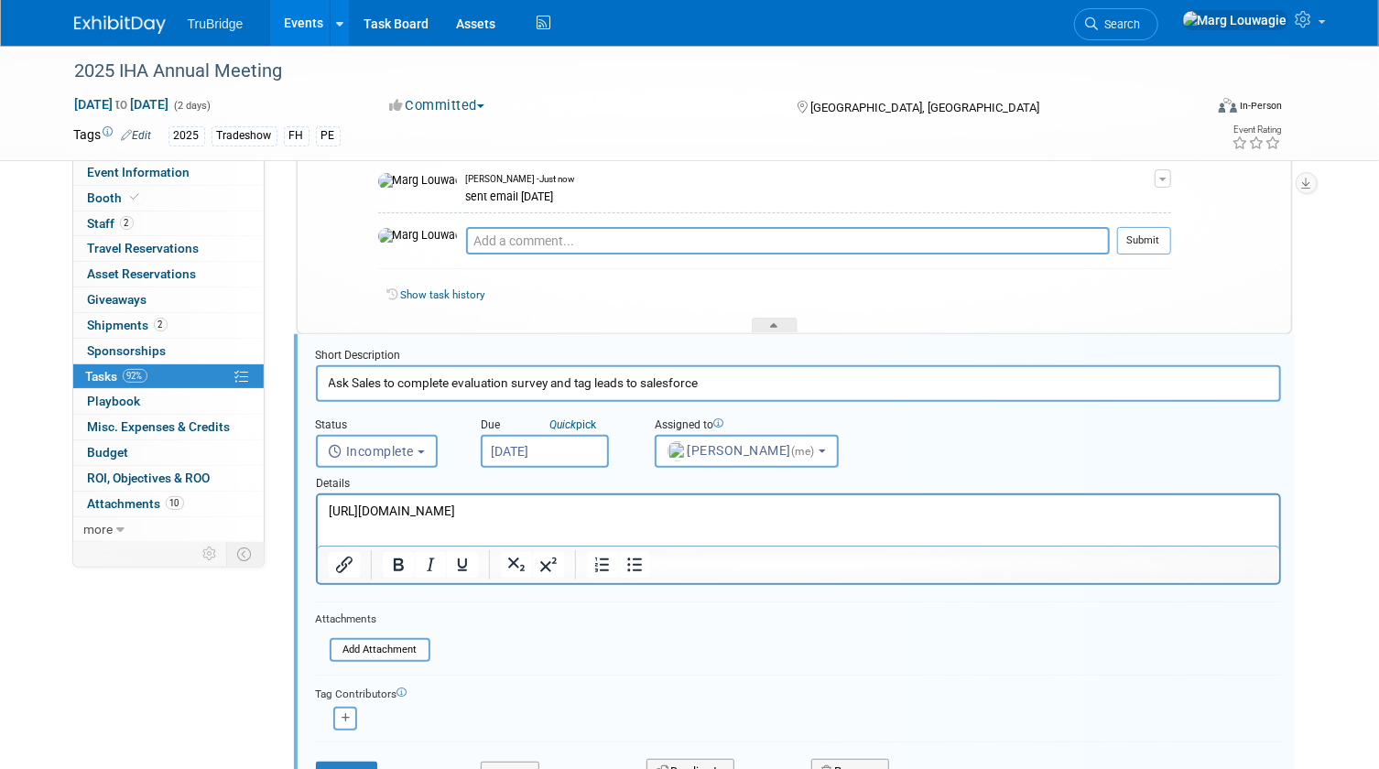
scroll to position [214, 0]
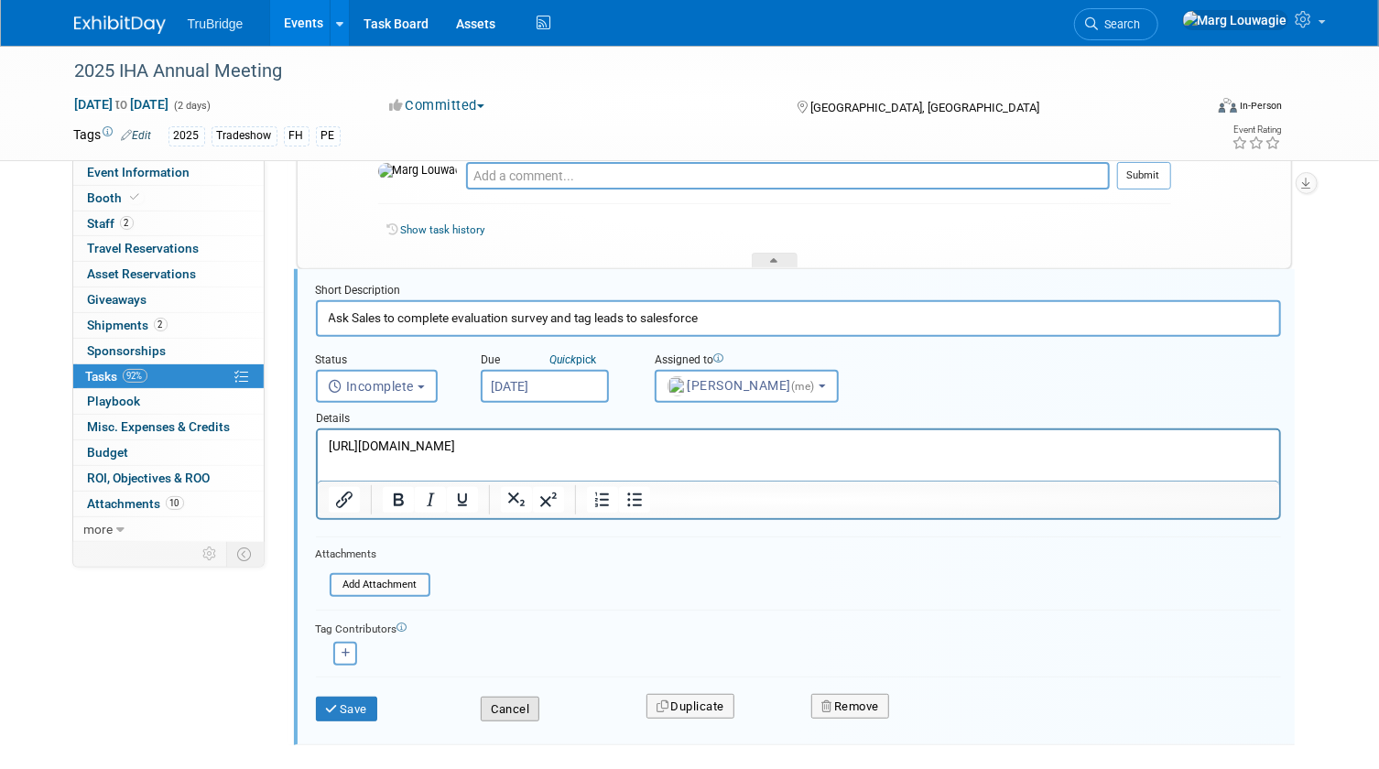
click at [520, 708] on button "Cancel" at bounding box center [510, 710] width 59 height 26
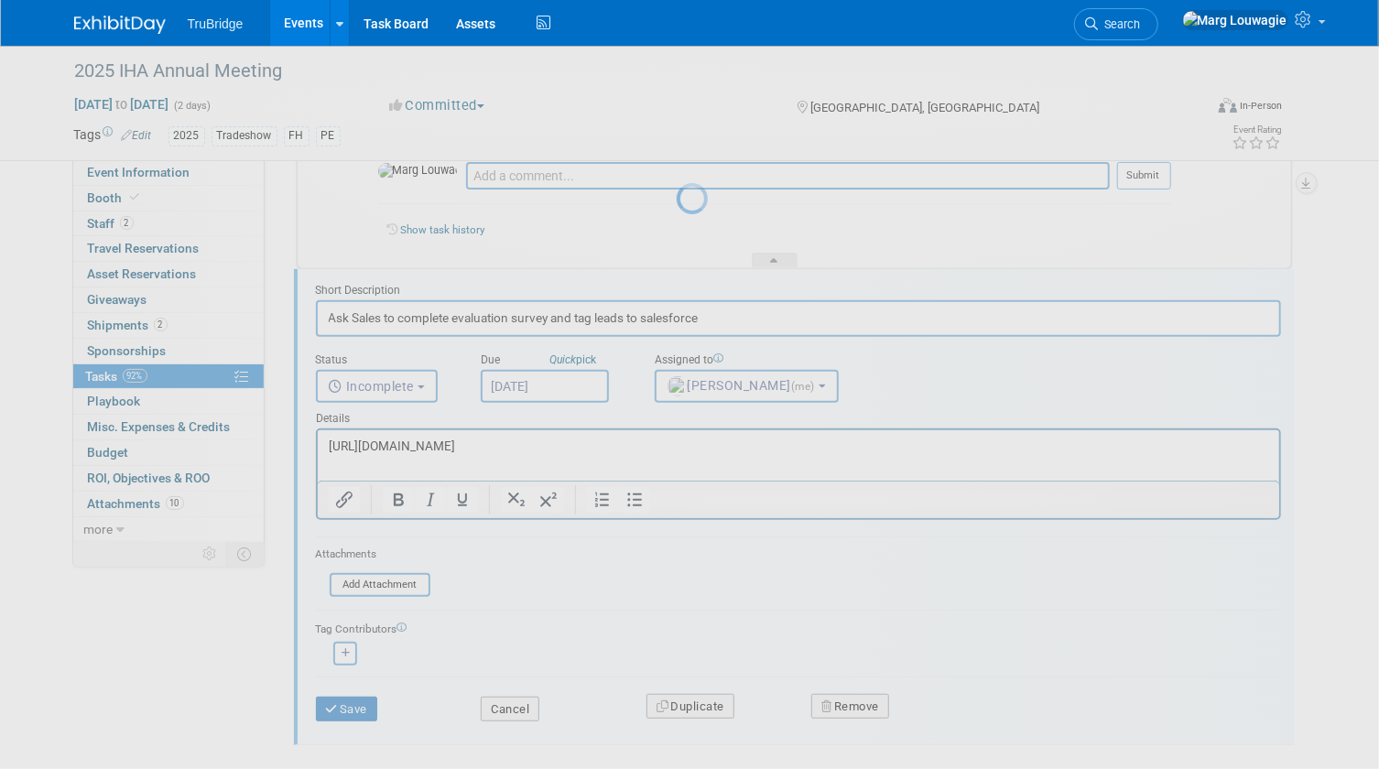
scroll to position [0, 0]
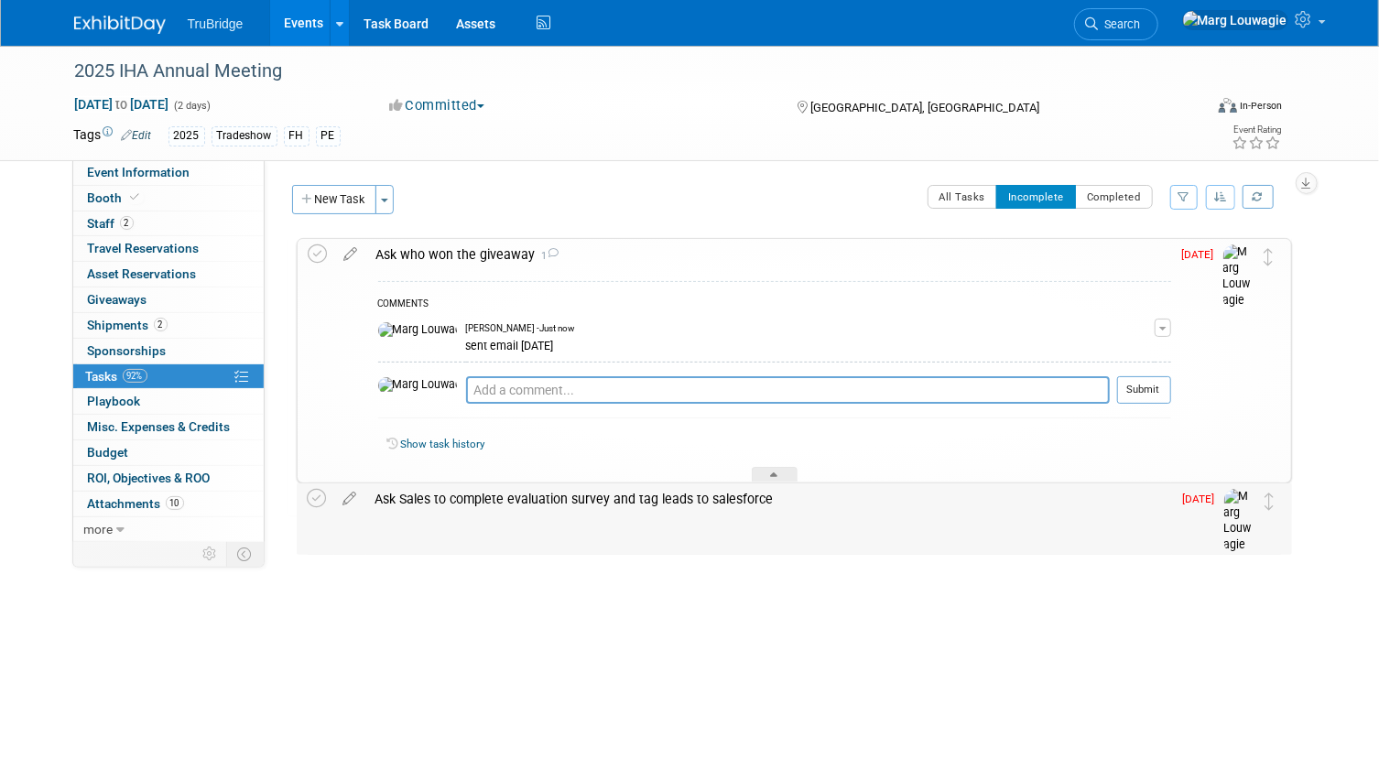
click at [439, 494] on div "Ask Sales to complete evaluation survey and tag leads to salesforce" at bounding box center [769, 498] width 806 height 31
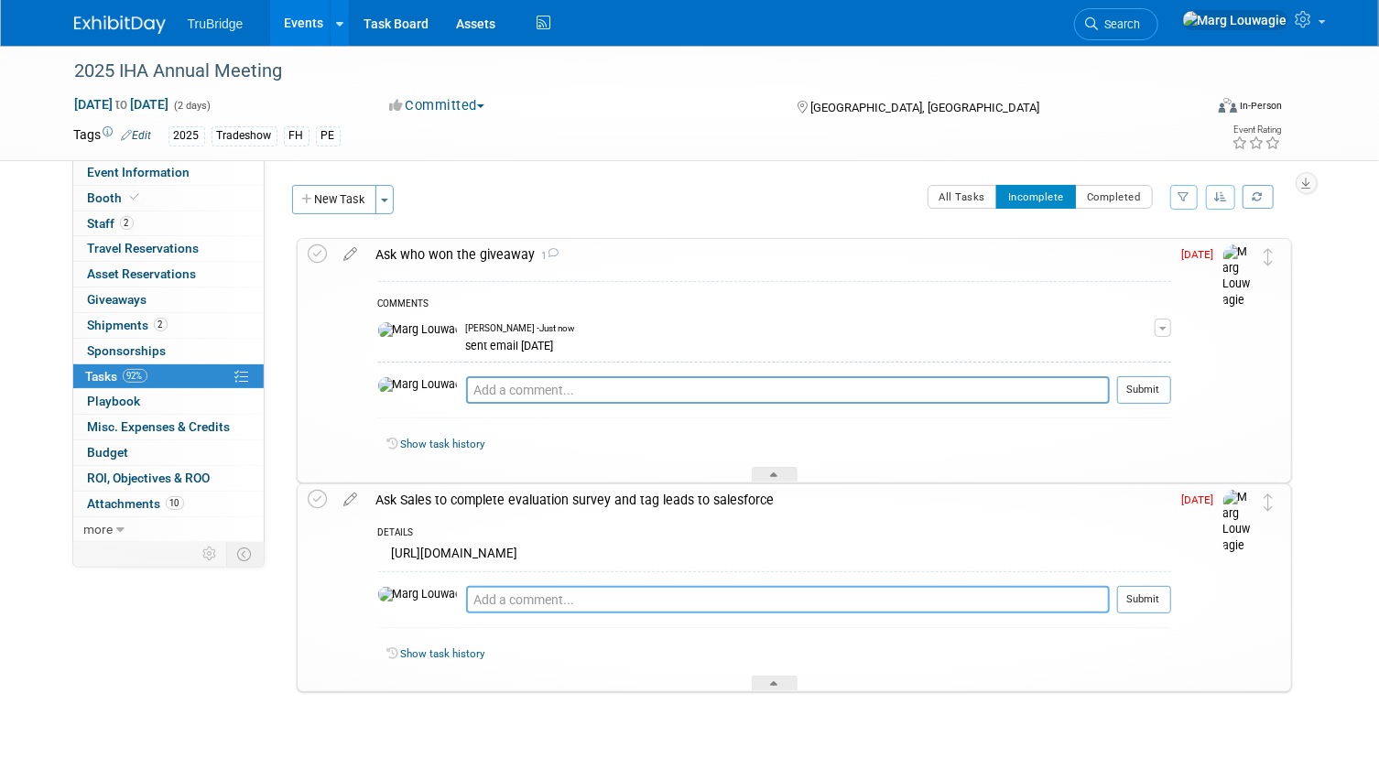
click at [578, 598] on textarea at bounding box center [788, 599] width 644 height 27
type textarea "sent email 10.10.25"
click at [1157, 604] on button "Submit" at bounding box center [1144, 599] width 54 height 27
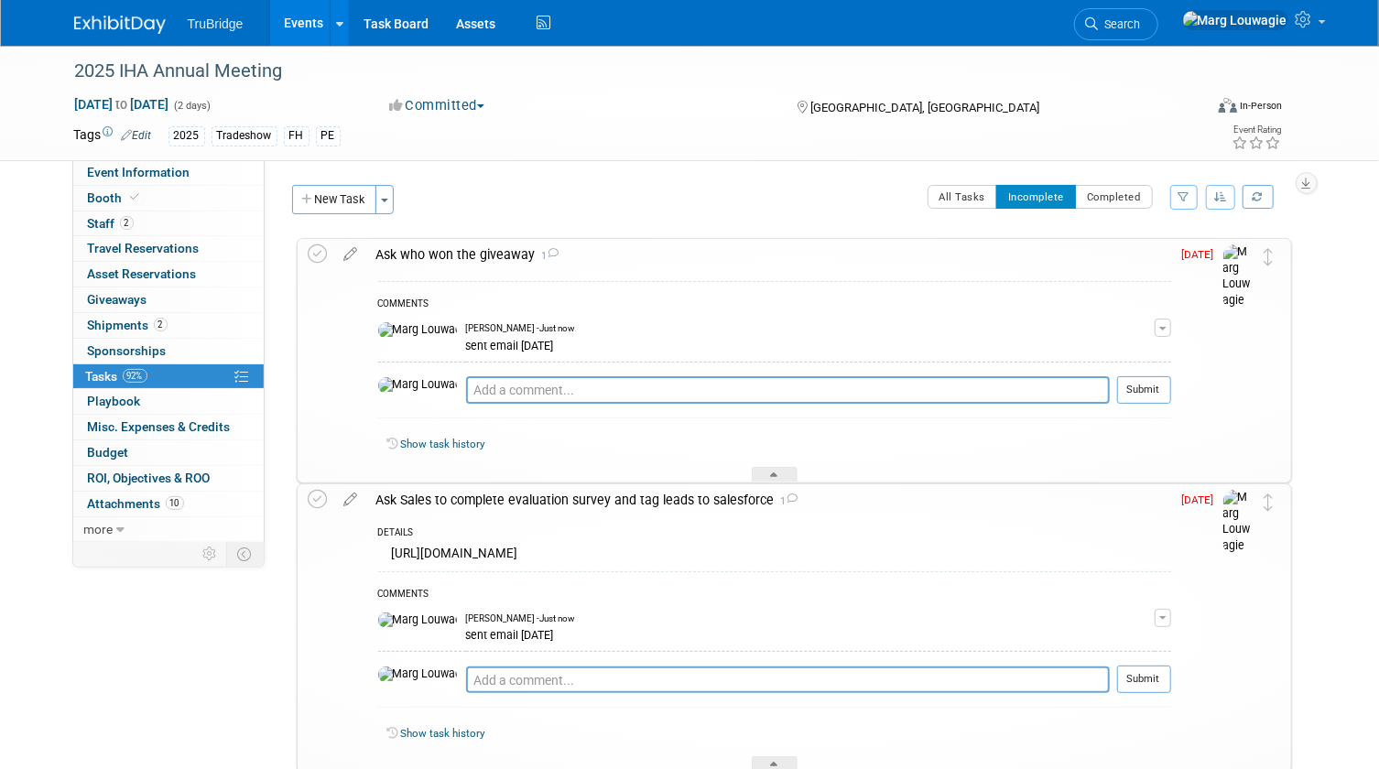
click at [351, 496] on icon at bounding box center [351, 495] width 32 height 23
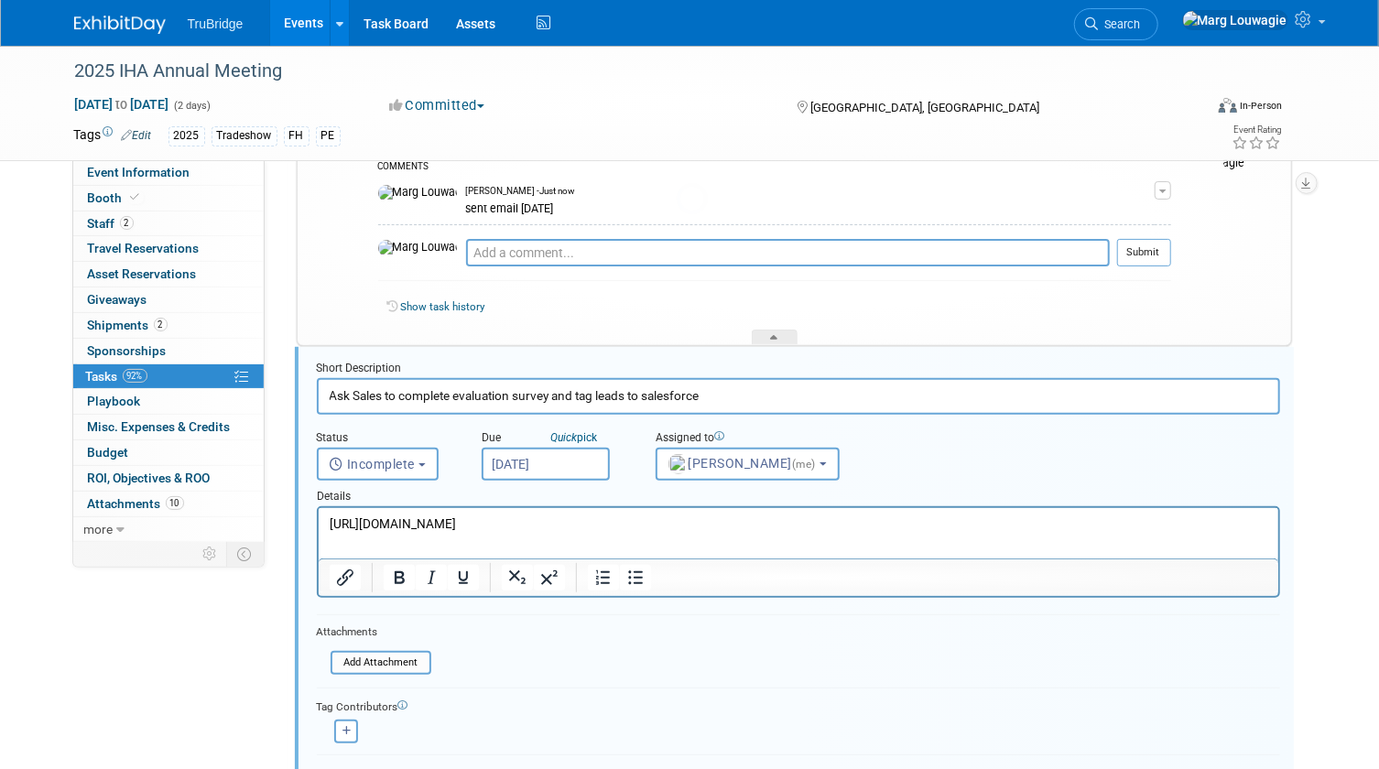
scroll to position [215, 0]
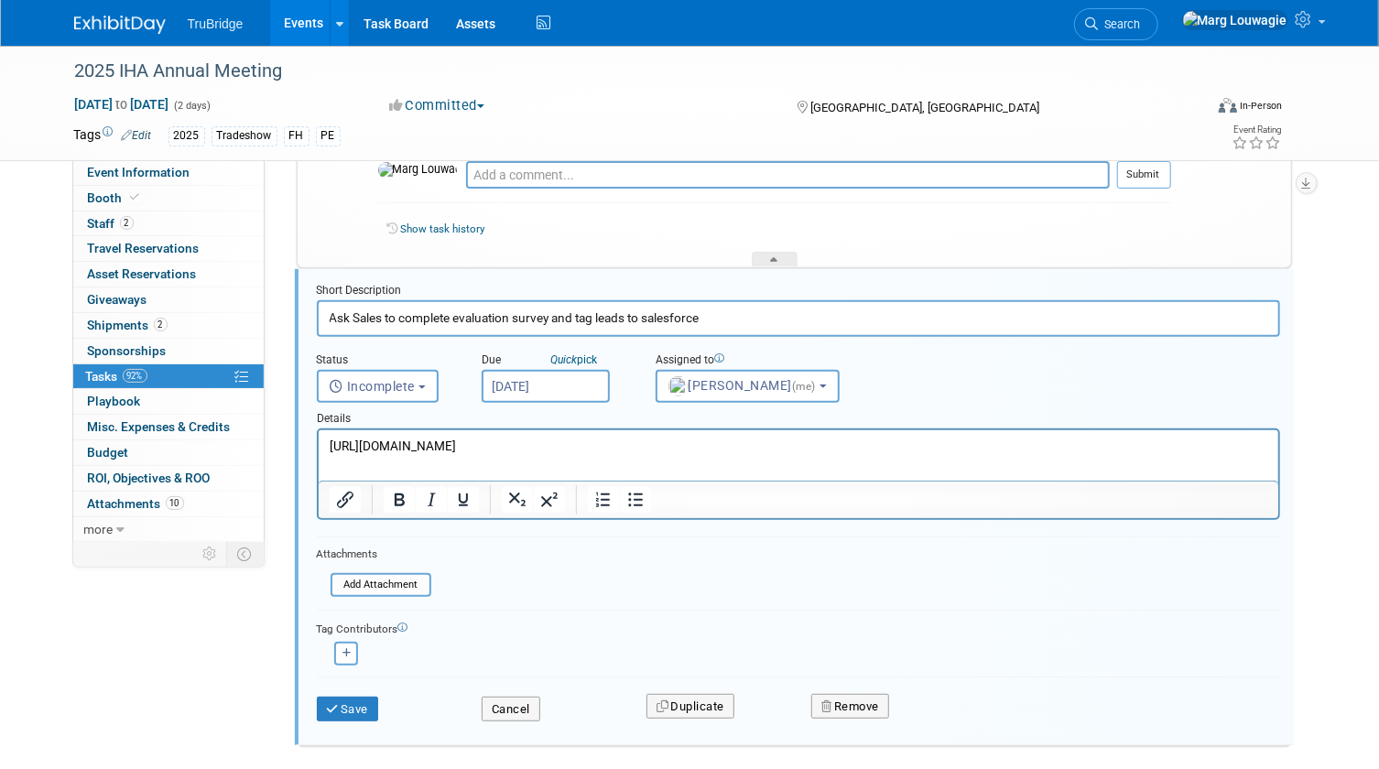
drag, startPoint x: 601, startPoint y: 445, endPoint x: 233, endPoint y: 450, distance: 368.1
click at [318, 450] on html "https://www.surveymonkey.com/r/8S9MVLR" at bounding box center [797, 442] width 959 height 25
click at [352, 698] on button "Save" at bounding box center [348, 710] width 62 height 26
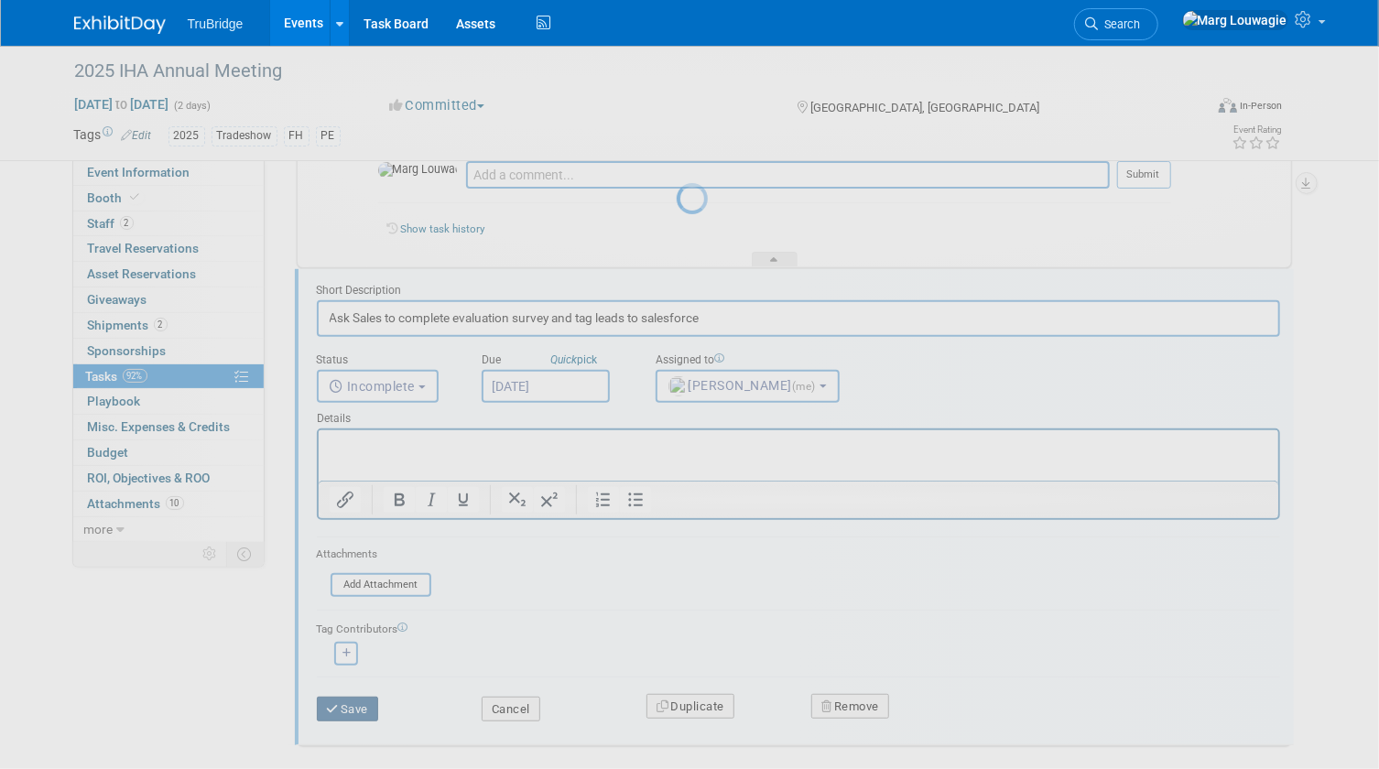
scroll to position [71, 0]
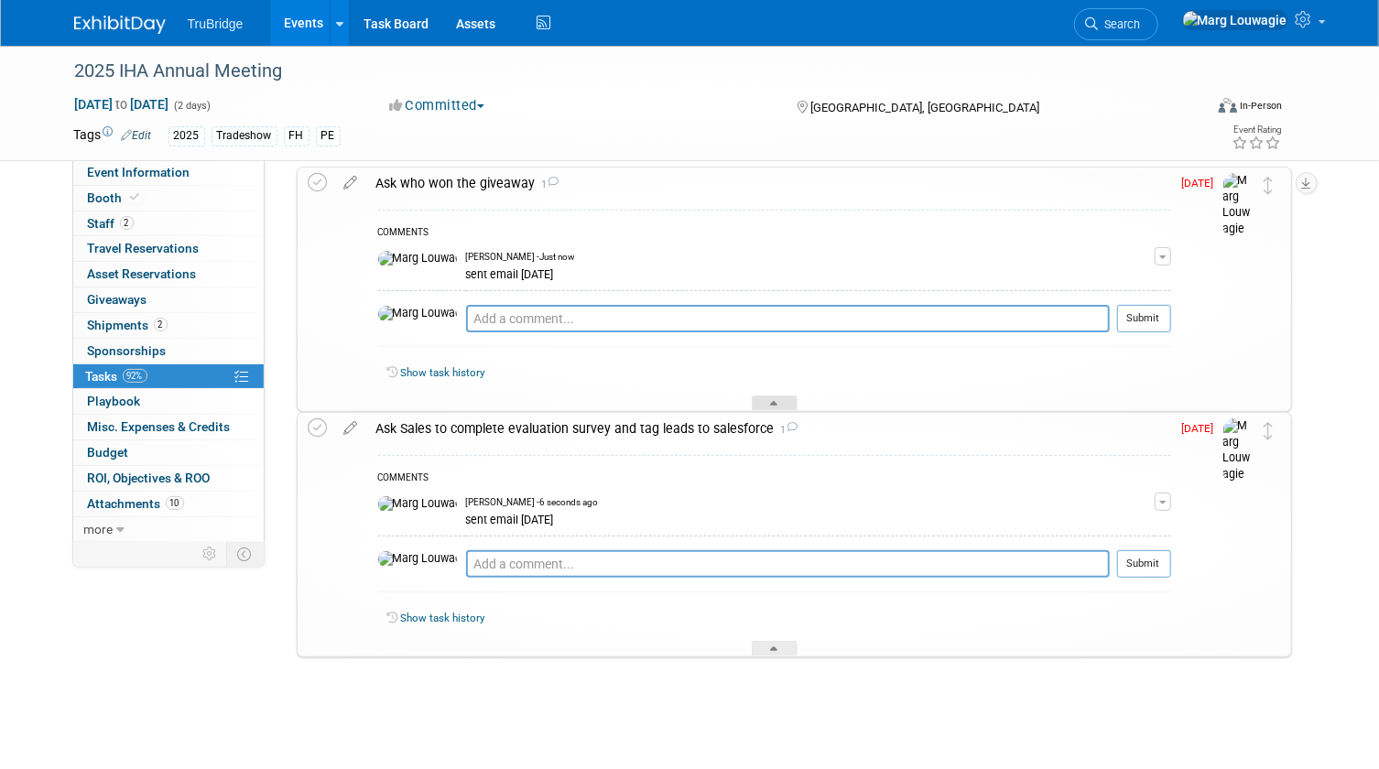
click at [784, 399] on div at bounding box center [775, 404] width 46 height 16
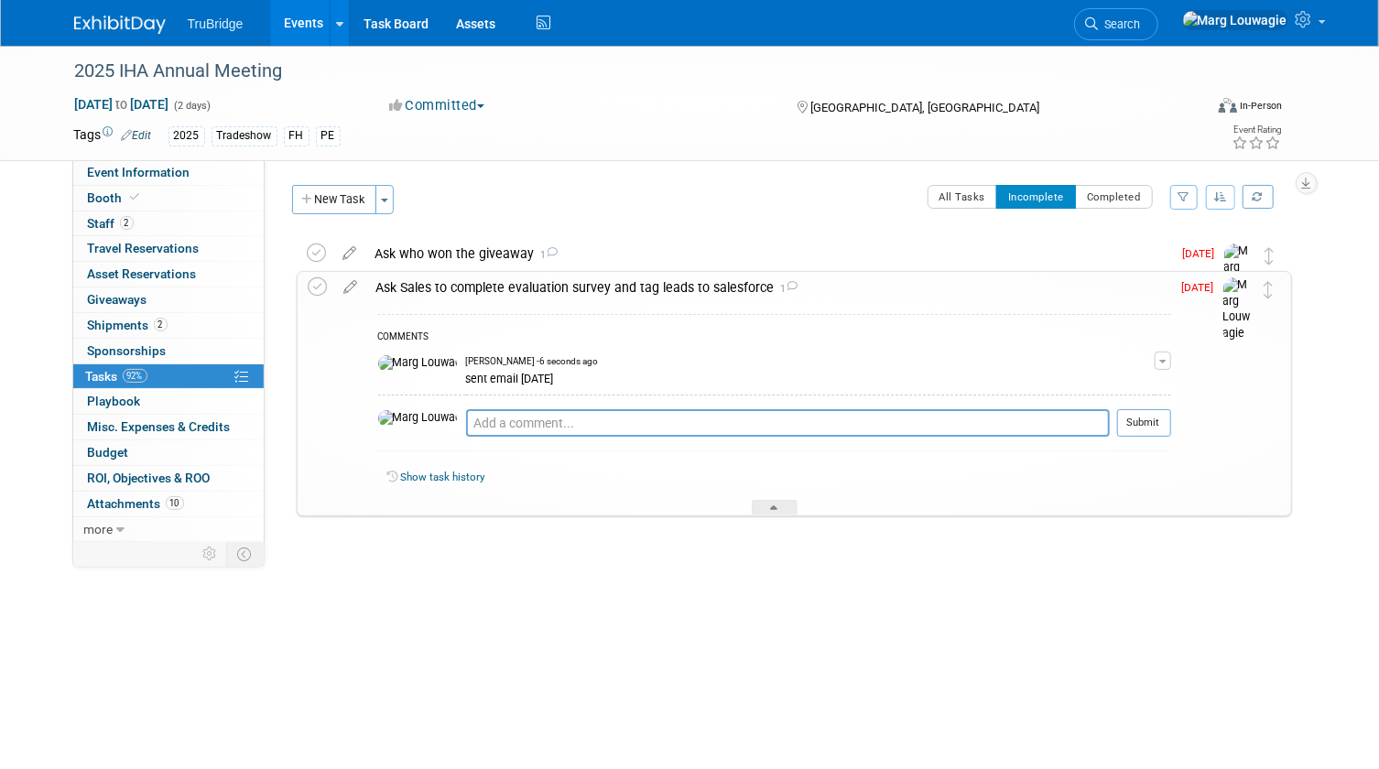
click at [777, 495] on div "Show task history" at bounding box center [774, 480] width 793 height 39
click at [760, 504] on div at bounding box center [775, 508] width 46 height 16
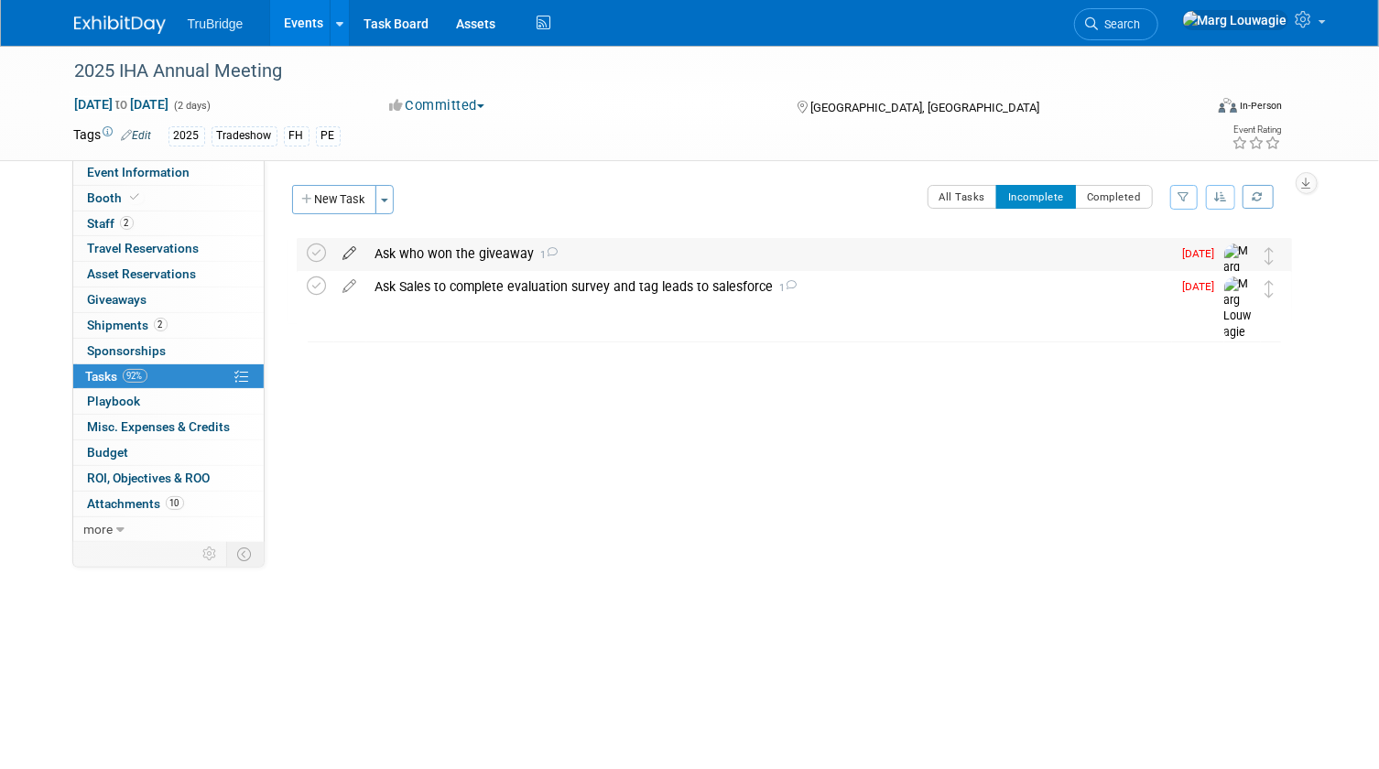
click at [348, 251] on icon at bounding box center [350, 249] width 32 height 23
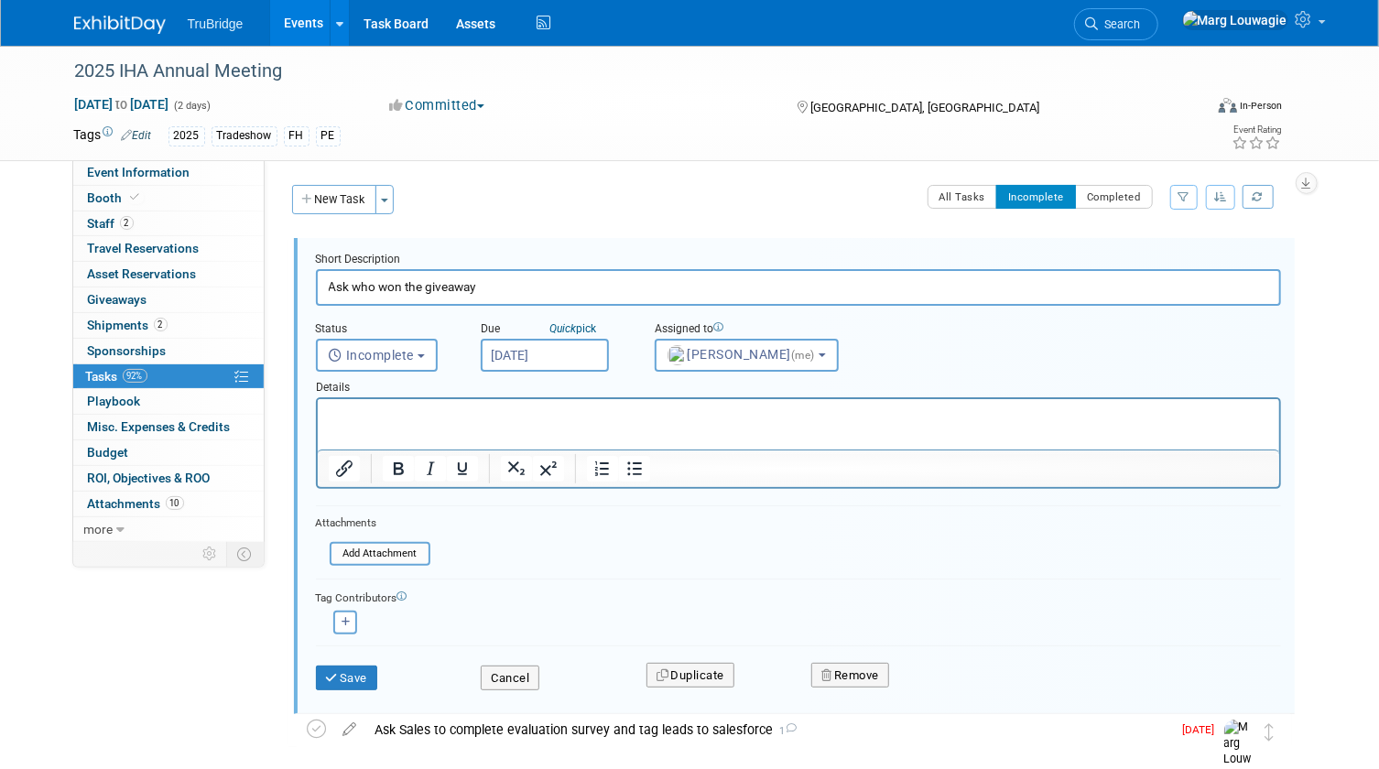
click at [542, 352] on input "[DATE]" at bounding box center [545, 355] width 128 height 33
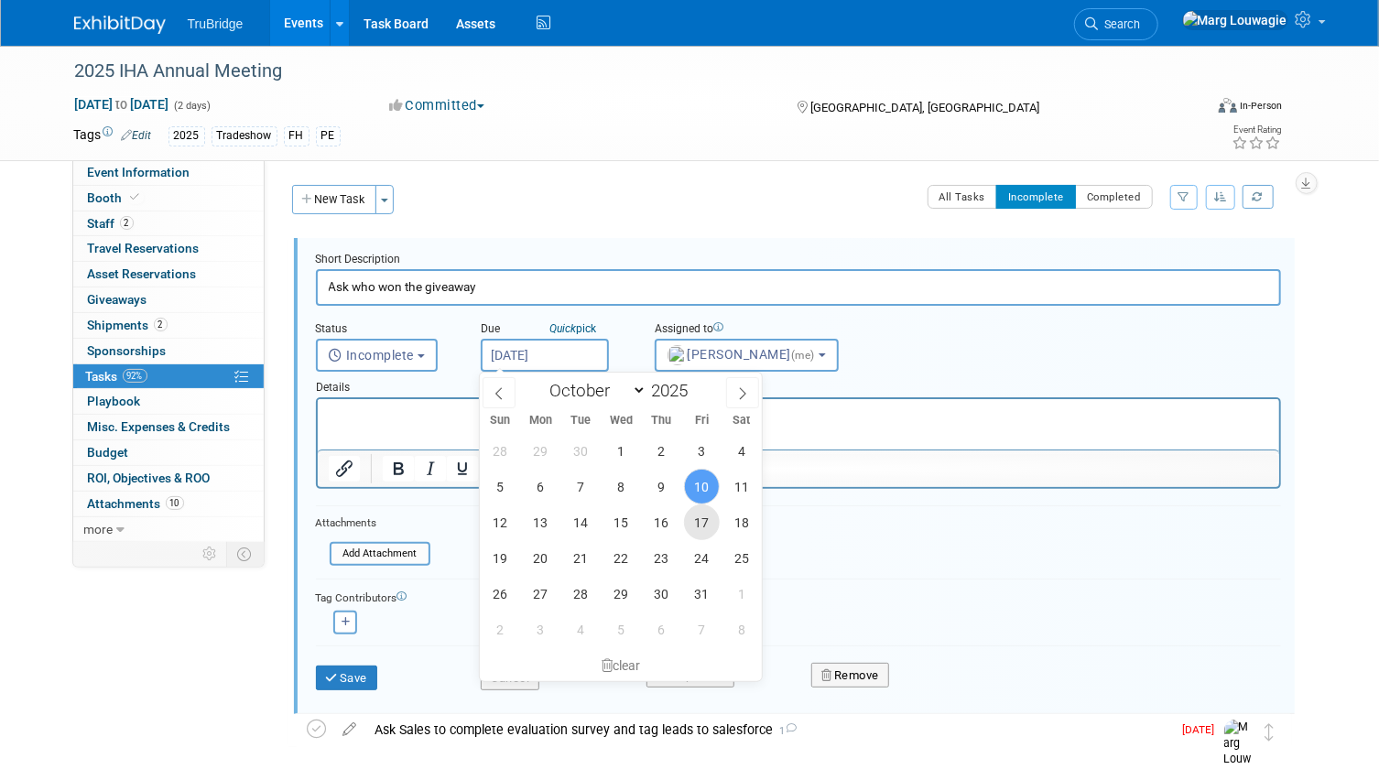
click at [708, 526] on span "17" at bounding box center [702, 522] width 36 height 36
type input "Oct 17, 2025"
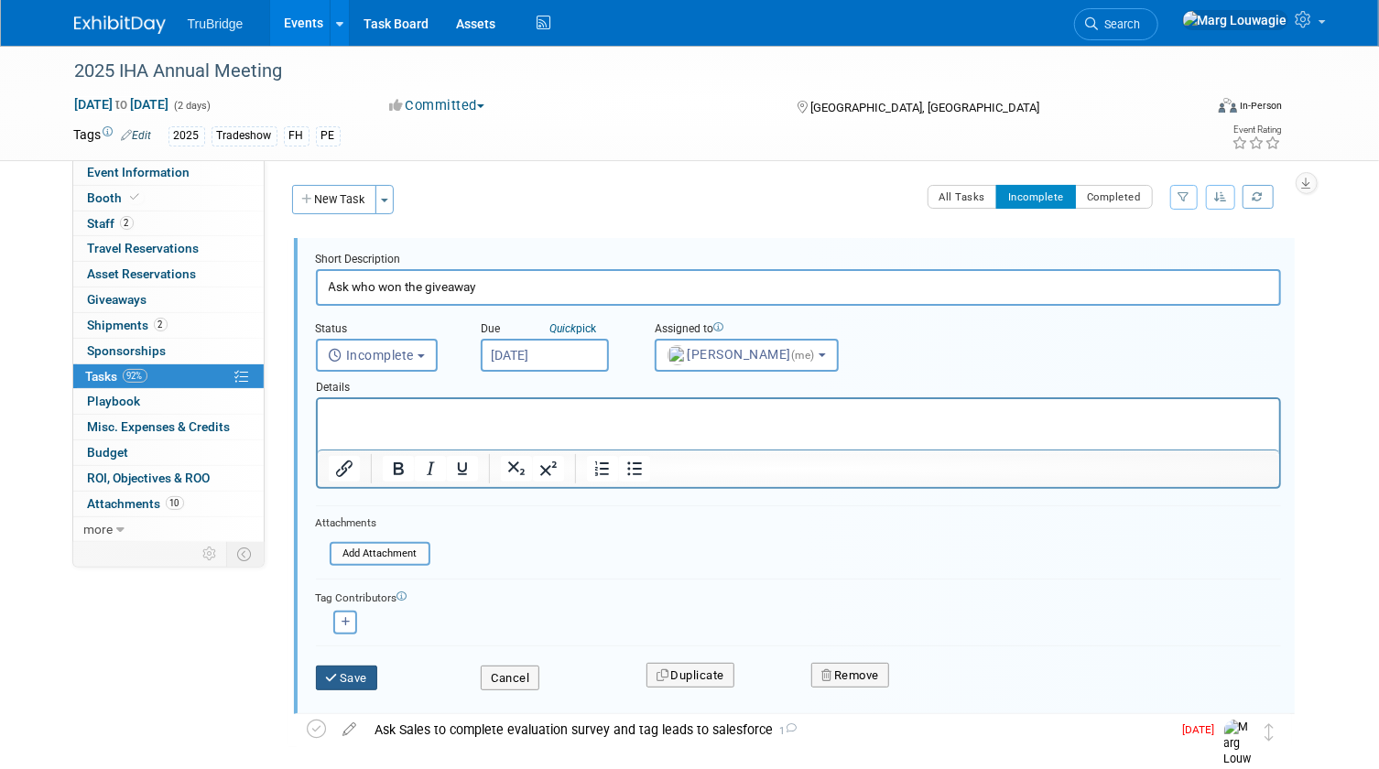
click at [366, 677] on button "Save" at bounding box center [347, 679] width 62 height 26
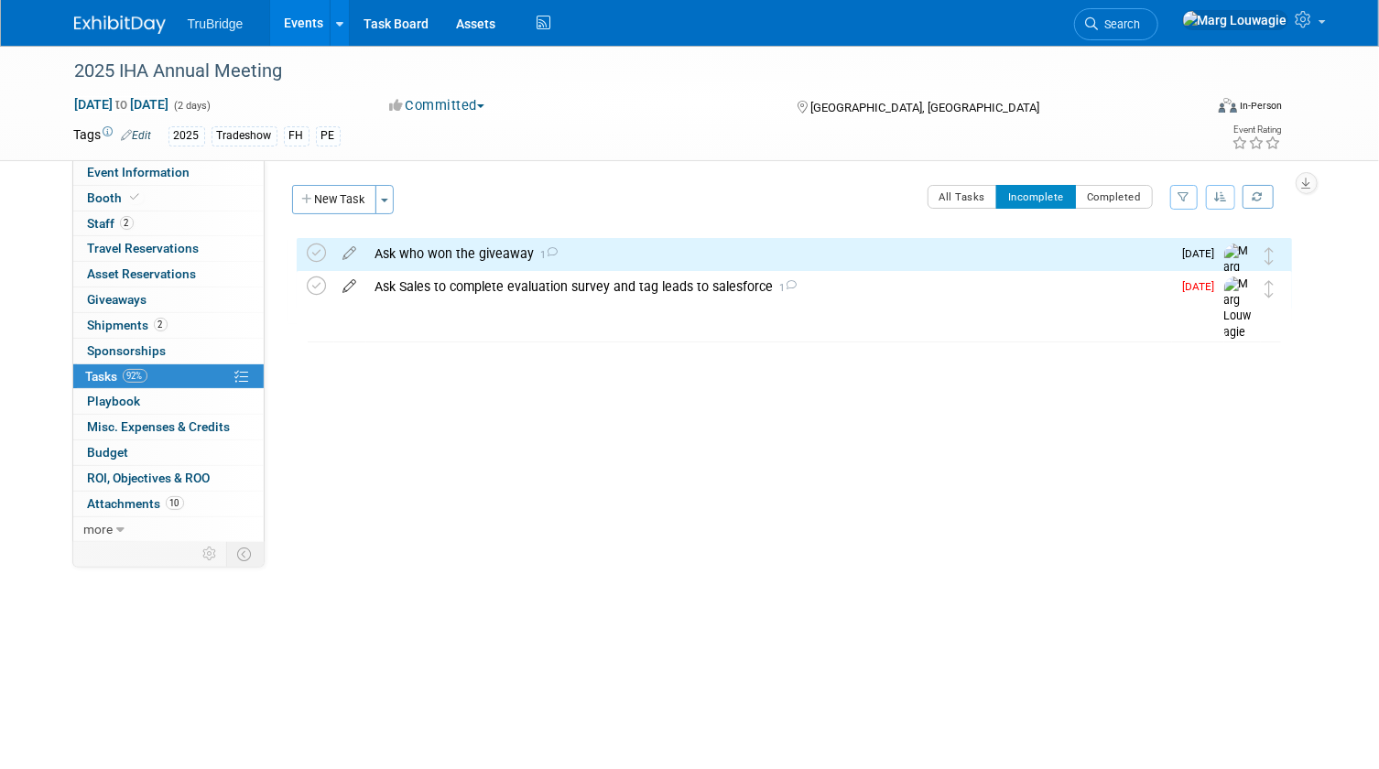
click at [348, 284] on icon at bounding box center [350, 282] width 32 height 23
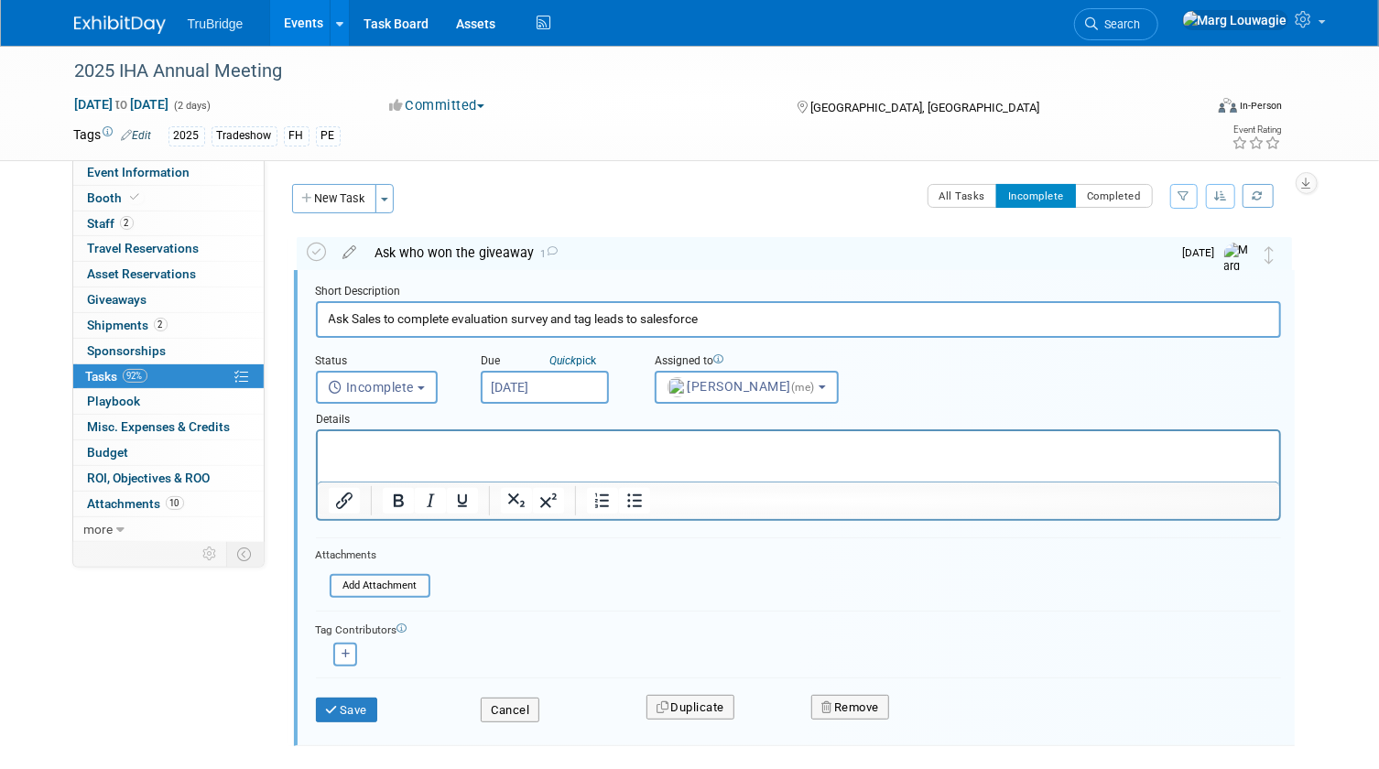
scroll to position [2, 0]
click at [575, 385] on input "[DATE]" at bounding box center [545, 386] width 128 height 33
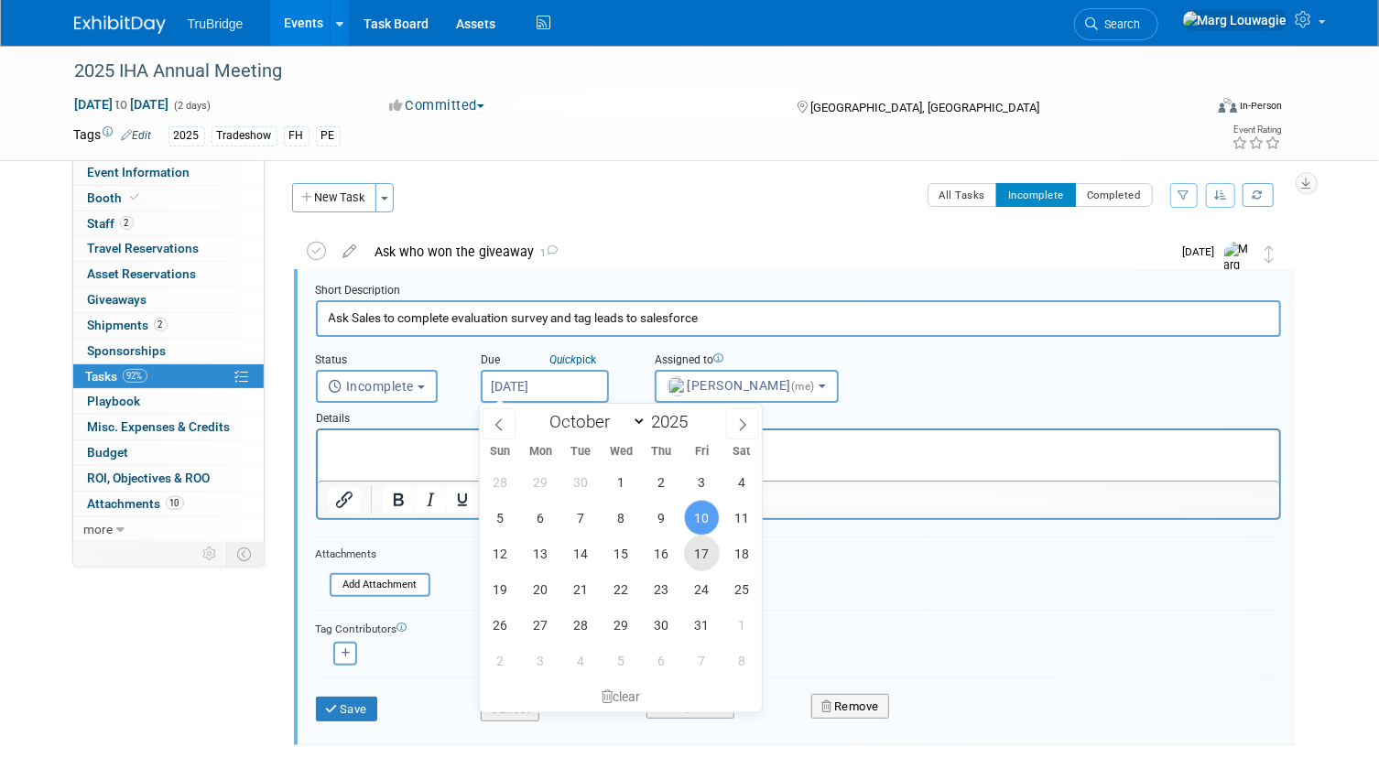
drag, startPoint x: 699, startPoint y: 543, endPoint x: 610, endPoint y: 628, distance: 123.0
click at [696, 547] on span "17" at bounding box center [702, 554] width 36 height 36
type input "Oct 17, 2025"
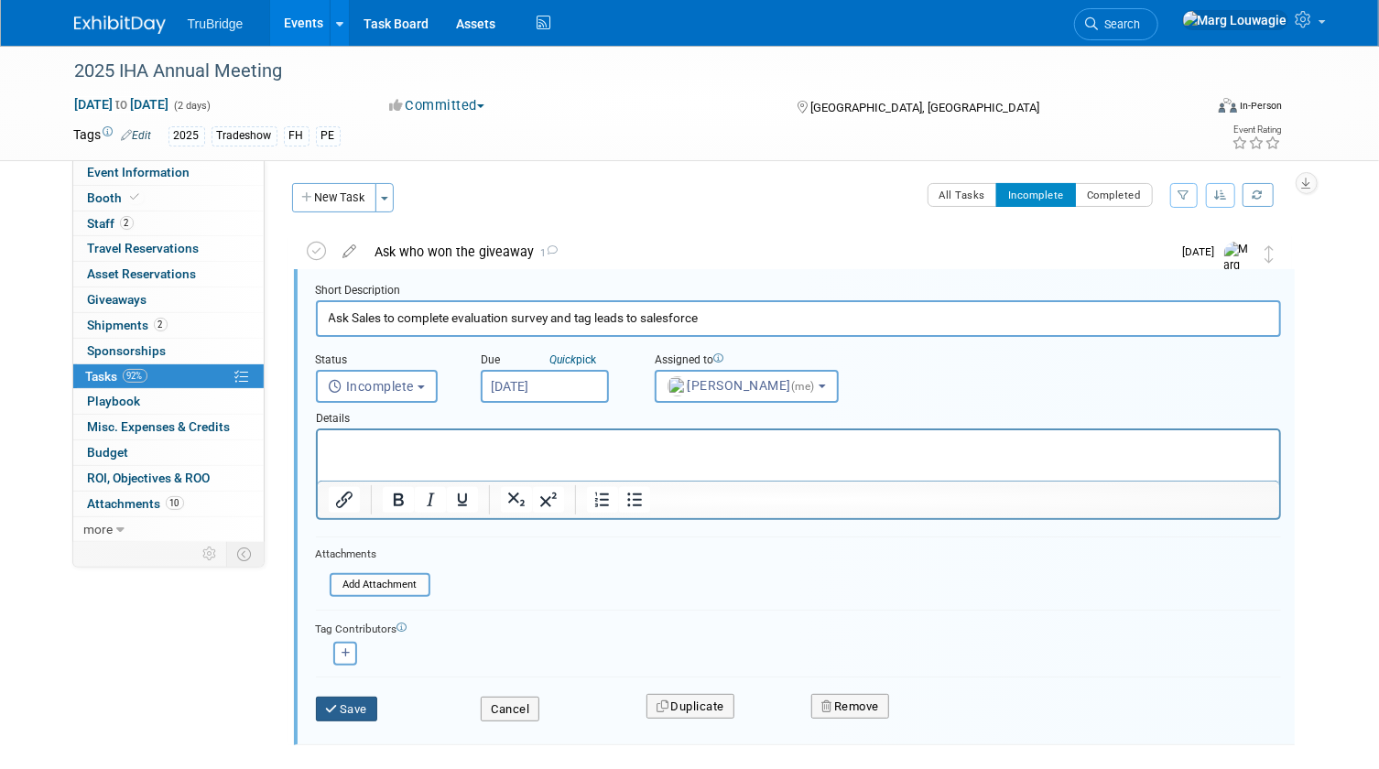
click at [340, 702] on button "Save" at bounding box center [347, 710] width 62 height 26
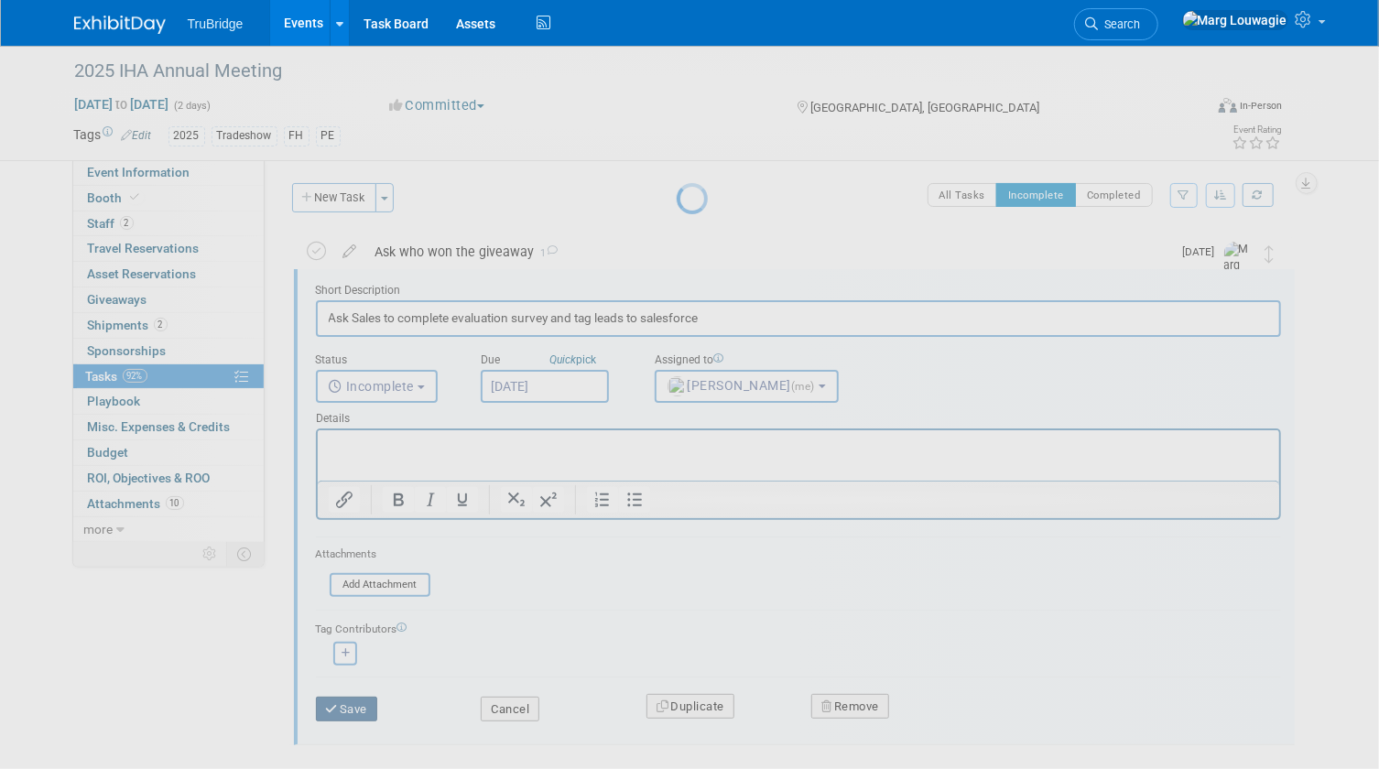
scroll to position [0, 0]
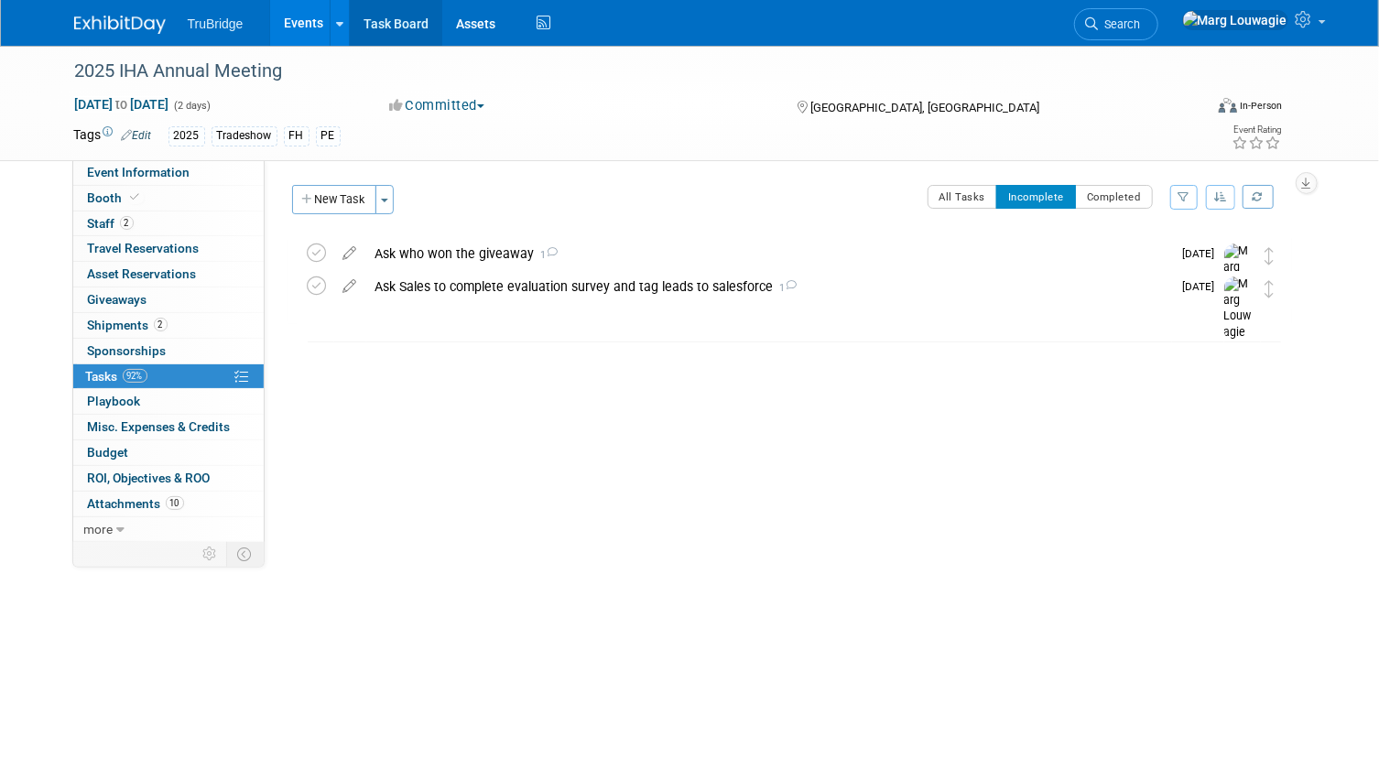
click at [418, 20] on link "Task Board" at bounding box center [396, 23] width 92 height 46
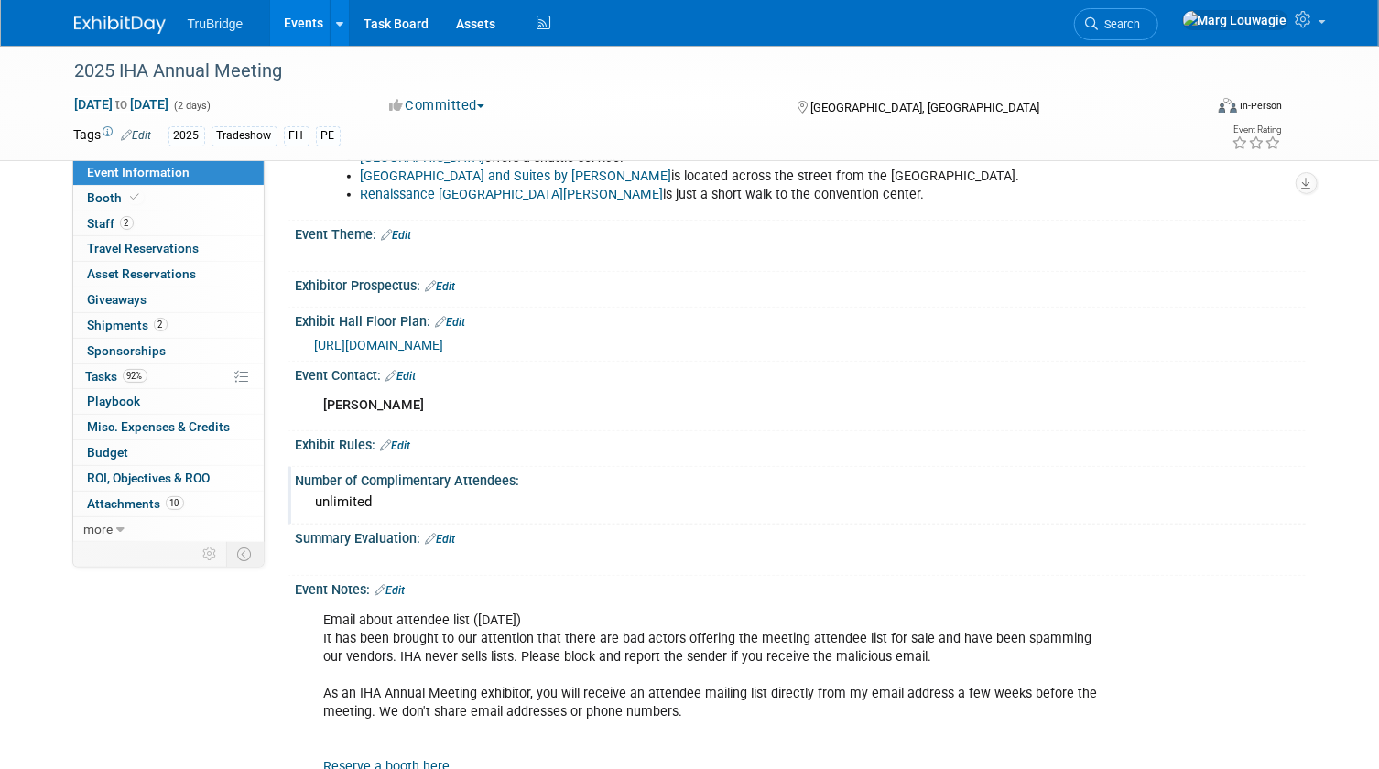
scroll to position [666, 0]
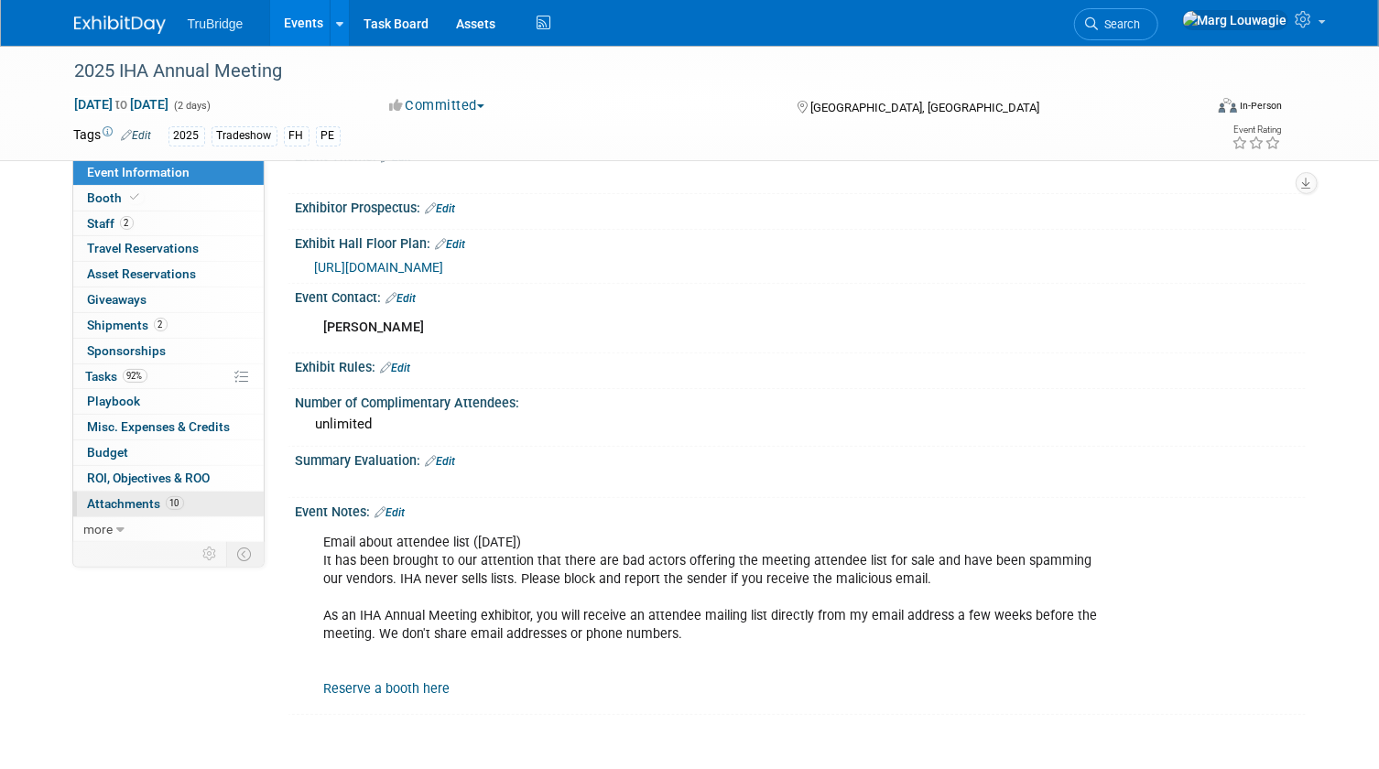
click at [124, 501] on span "Attachments 10" at bounding box center [136, 503] width 96 height 15
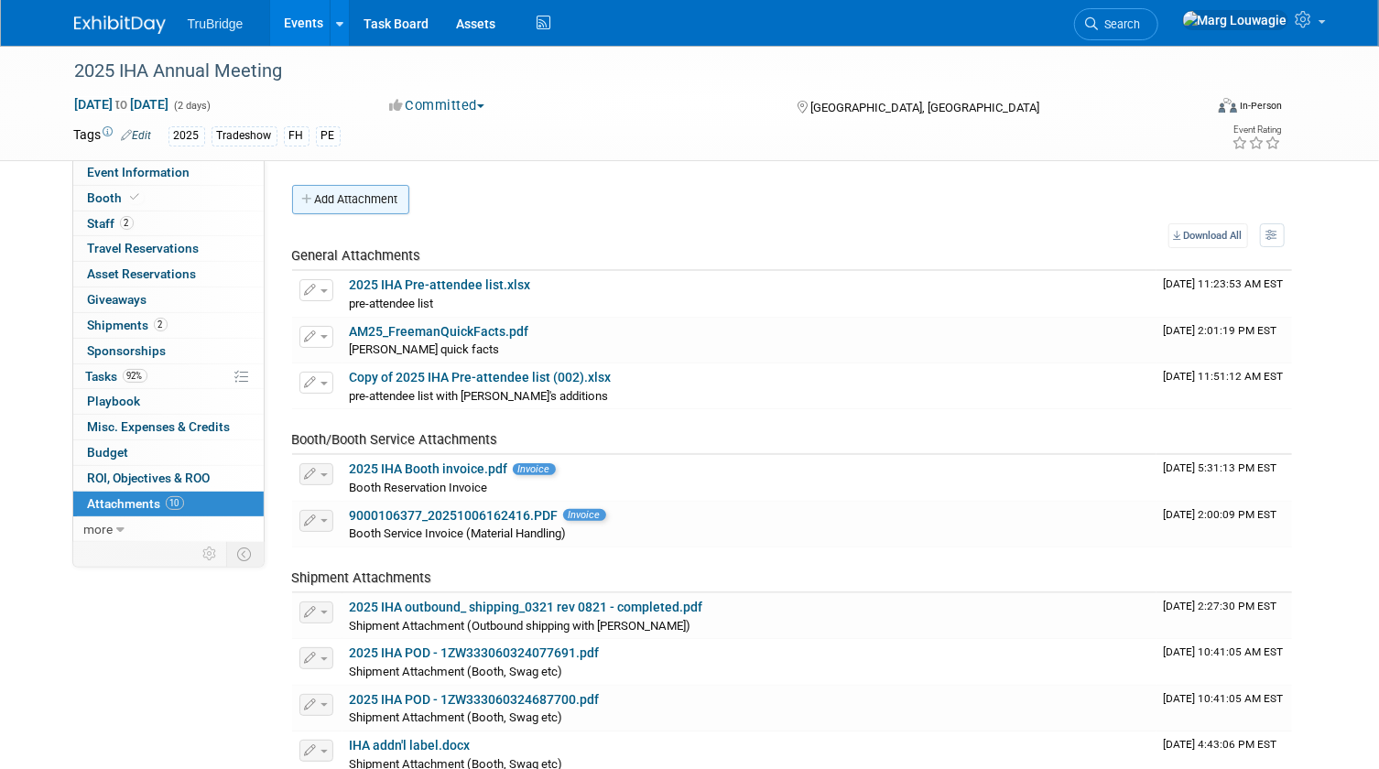
click at [395, 204] on button "Add Attachment" at bounding box center [350, 199] width 117 height 29
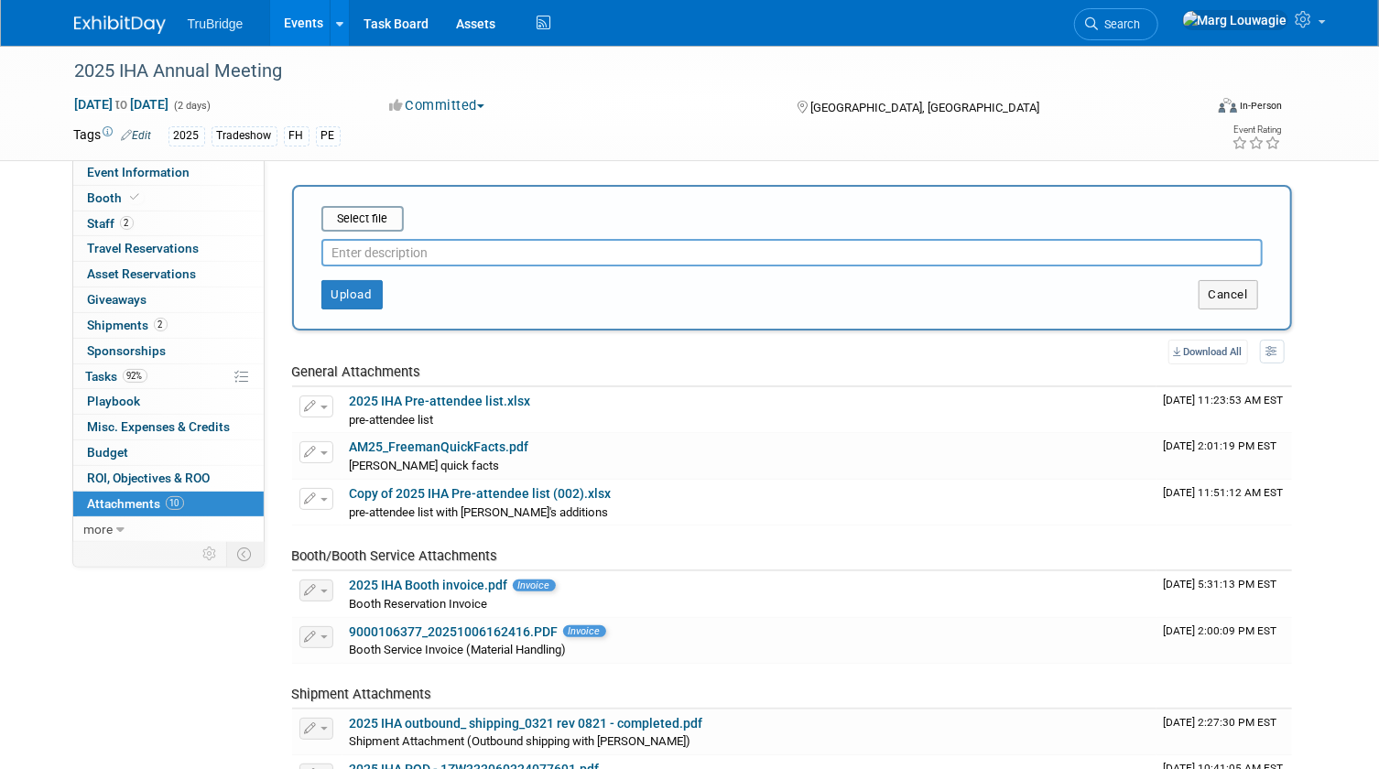
click at [429, 250] on input "text" at bounding box center [791, 252] width 941 height 27
type input "Captello lead scan"
click at [349, 219] on input "file" at bounding box center [293, 219] width 218 height 22
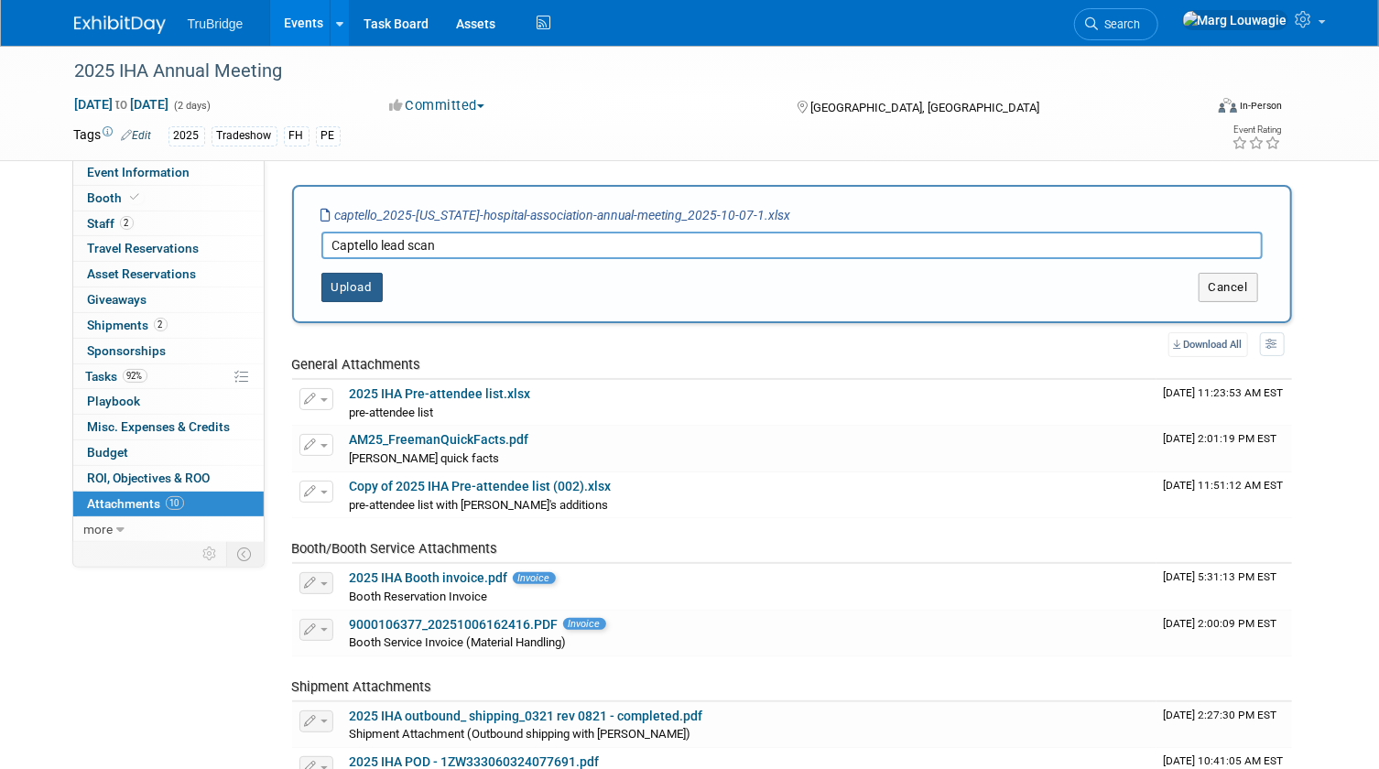
click at [328, 284] on button "Upload" at bounding box center [351, 287] width 61 height 29
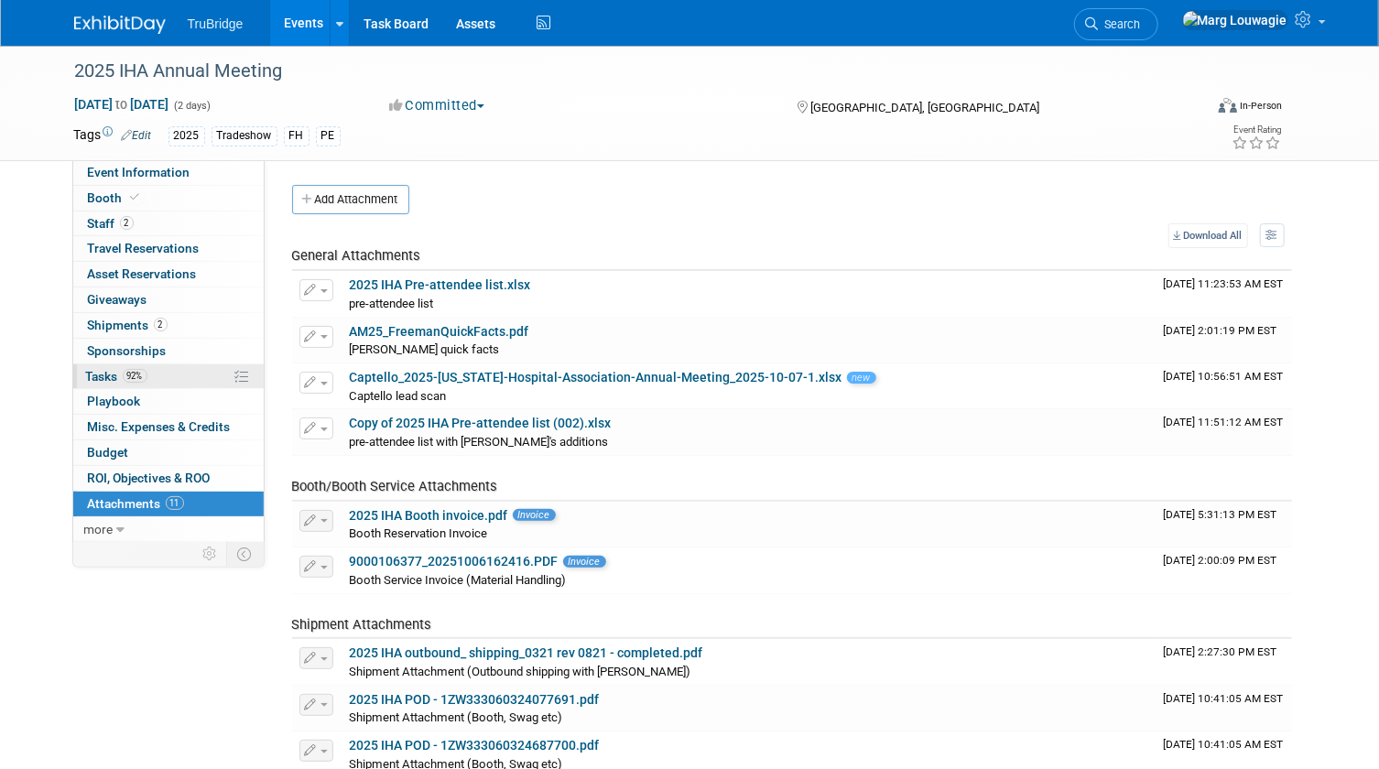
click at [115, 374] on span "Tasks 92%" at bounding box center [116, 376] width 61 height 15
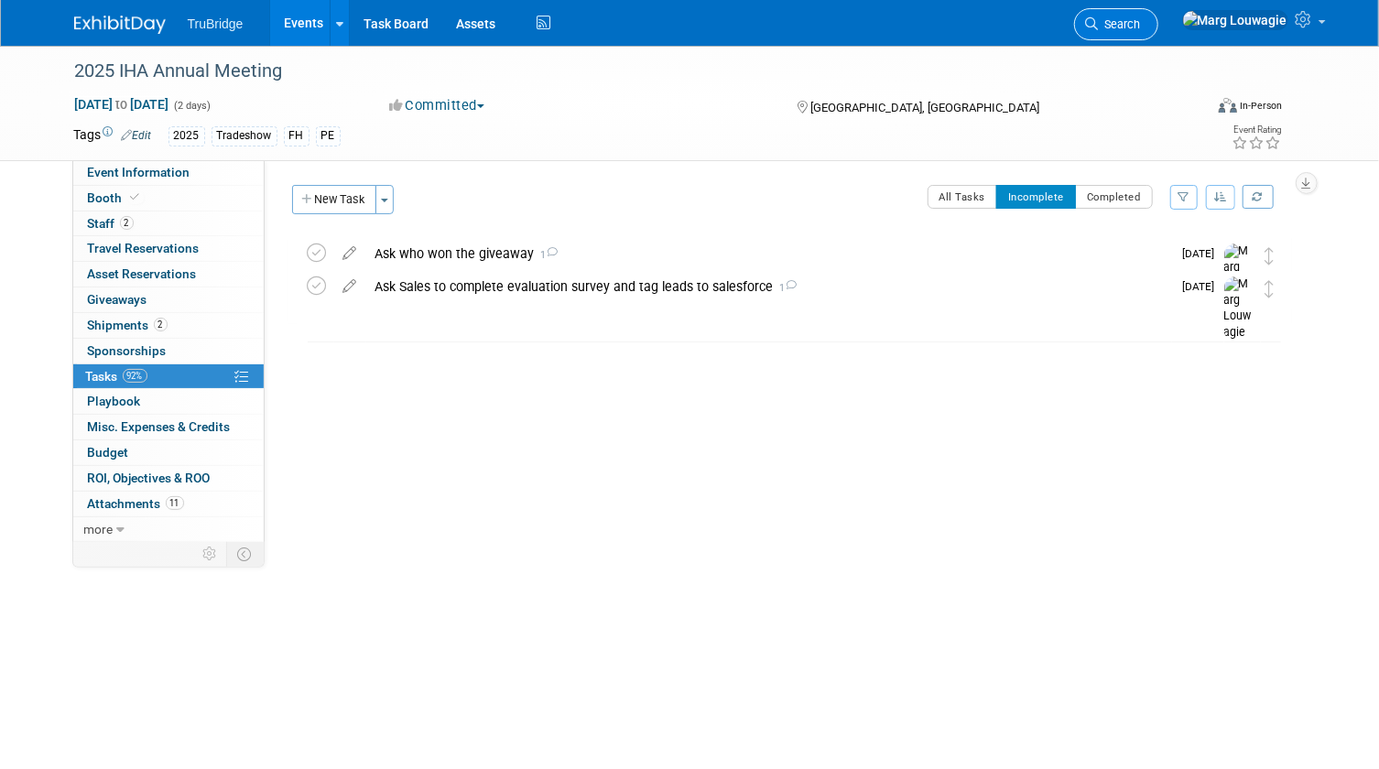
click at [1099, 25] on icon at bounding box center [1092, 23] width 13 height 13
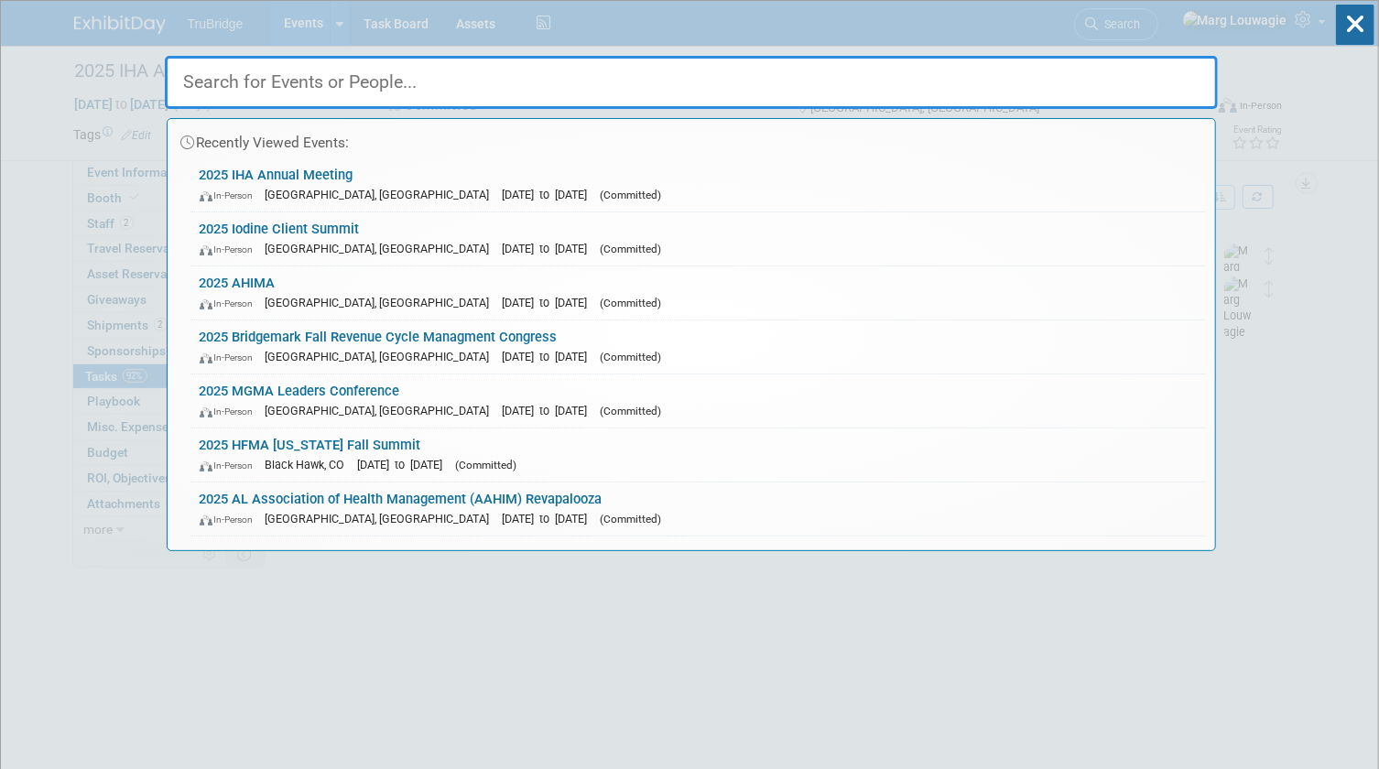
click at [1019, 84] on input "text" at bounding box center [691, 82] width 1053 height 53
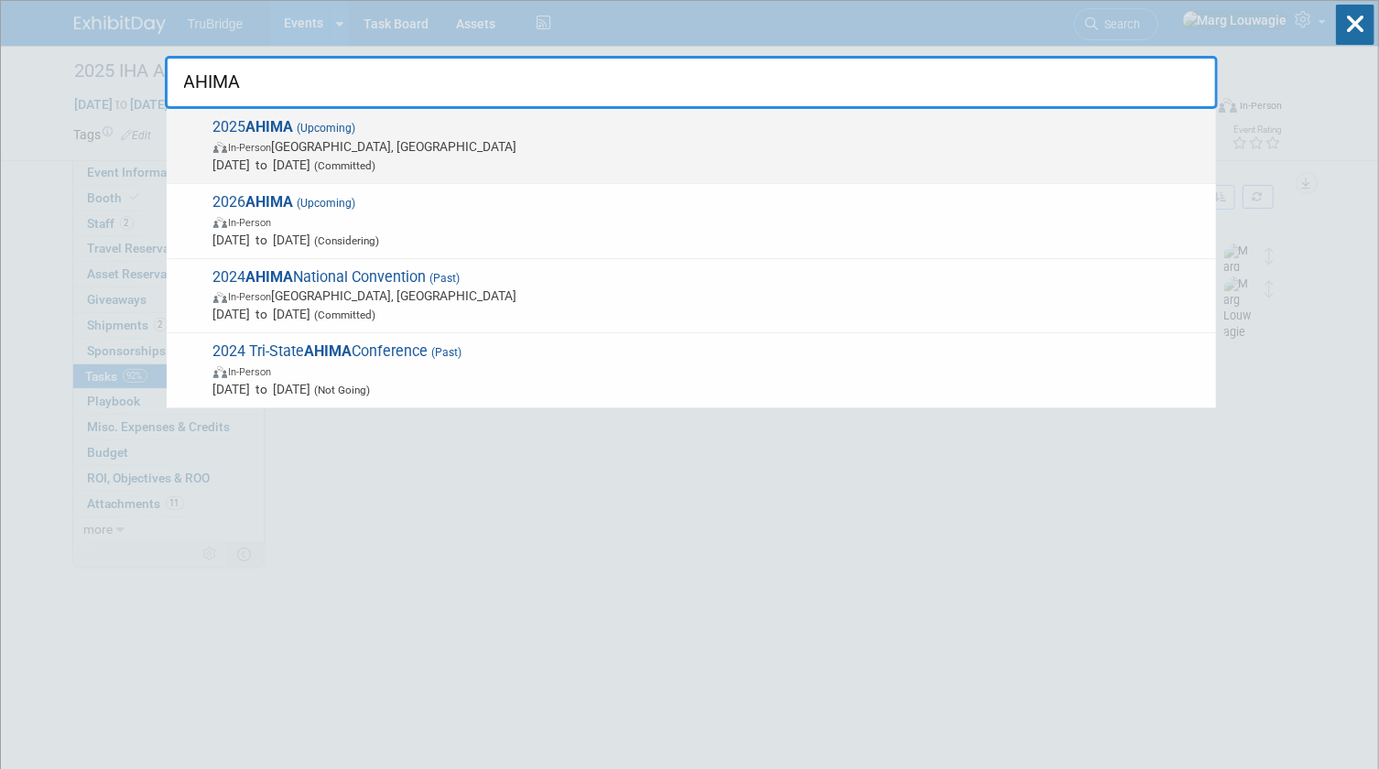
type input "AHIMA"
click at [441, 141] on span "In-Person Minneapolis, MN" at bounding box center [709, 146] width 993 height 18
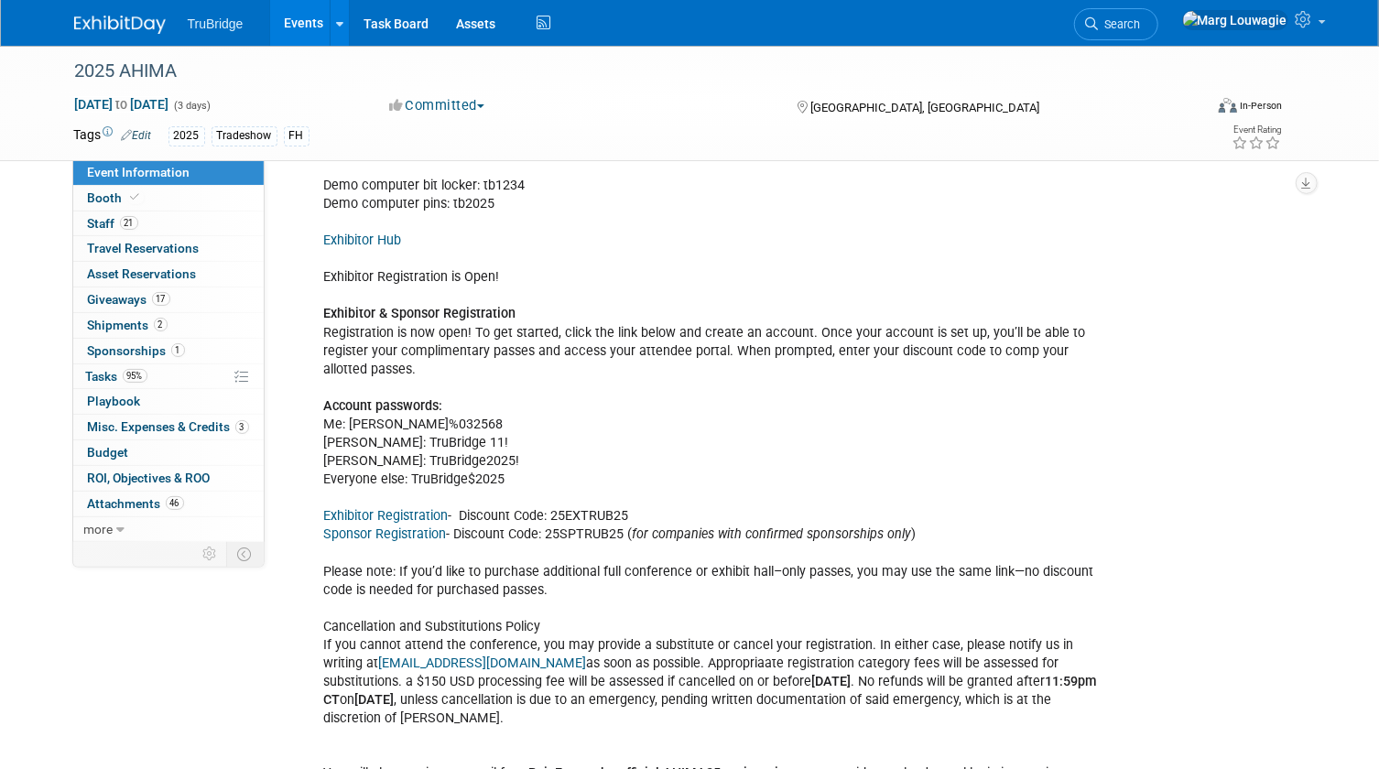
scroll to position [2413, 0]
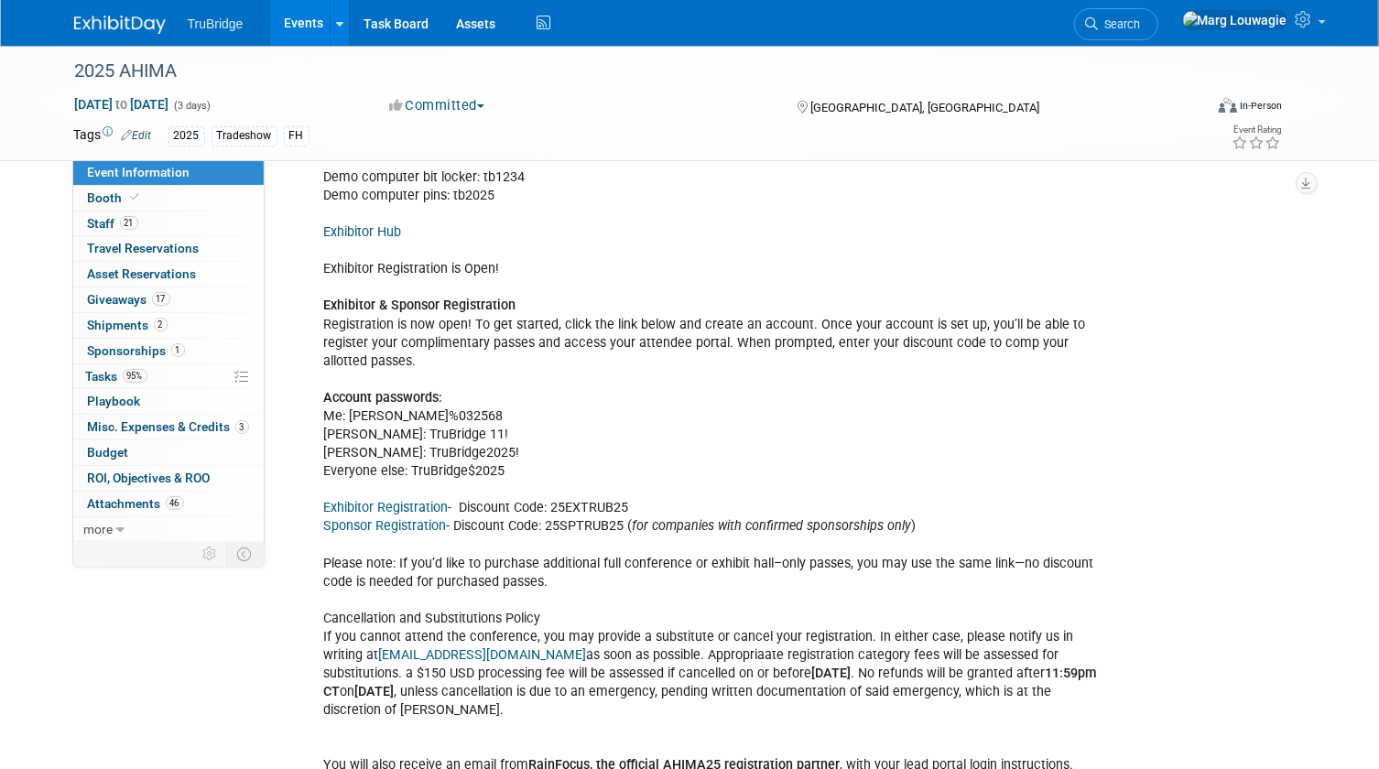
click at [478, 406] on div "Your company’s appointment time is as follows: Company Name: TruBridge Appointm…" at bounding box center [710, 600] width 798 height 1250
drag, startPoint x: 324, startPoint y: 368, endPoint x: 522, endPoint y: 436, distance: 209.0
click at [522, 436] on div "Your company’s appointment time is as follows: Company Name: TruBridge Appointm…" at bounding box center [710, 600] width 798 height 1250
drag, startPoint x: 522, startPoint y: 436, endPoint x: 405, endPoint y: 414, distance: 119.2
copy div "Account passwords: Me: [PERSON_NAME]%032568 [PERSON_NAME]: TruBridge 11! [PERSO…"
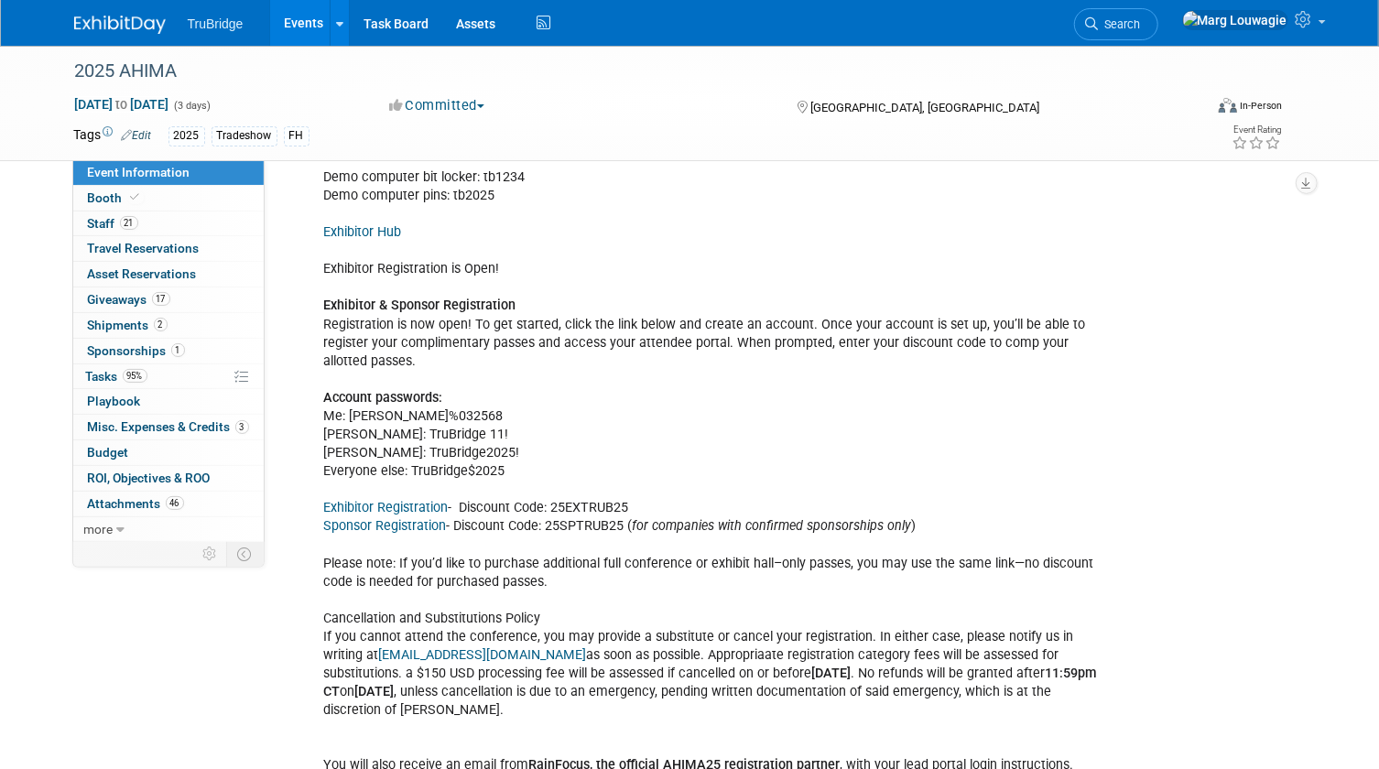
click at [1170, 458] on div "Your company’s appointment time is as follows: Company Name: TruBridge Appointm…" at bounding box center [801, 599] width 1010 height 1256
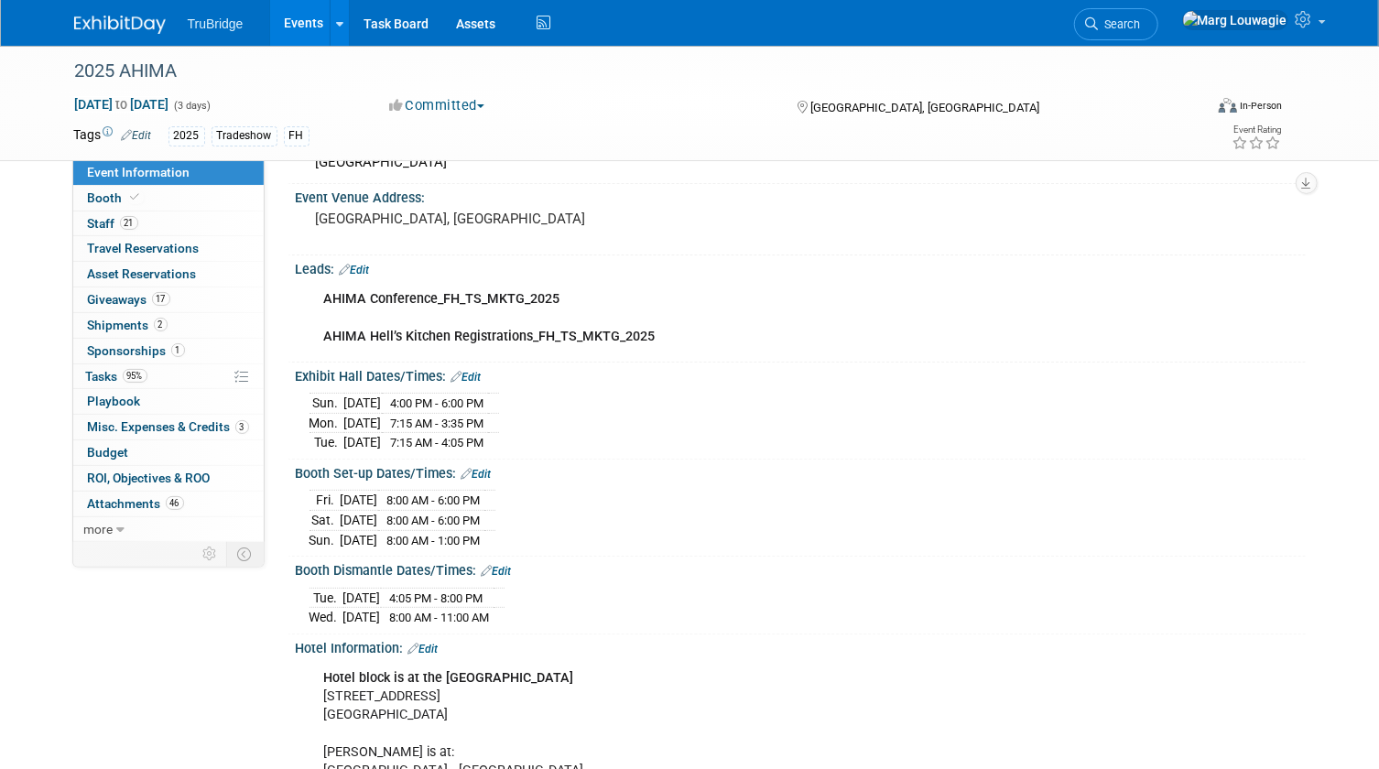
scroll to position [0, 0]
